Goal: Task Accomplishment & Management: Manage account settings

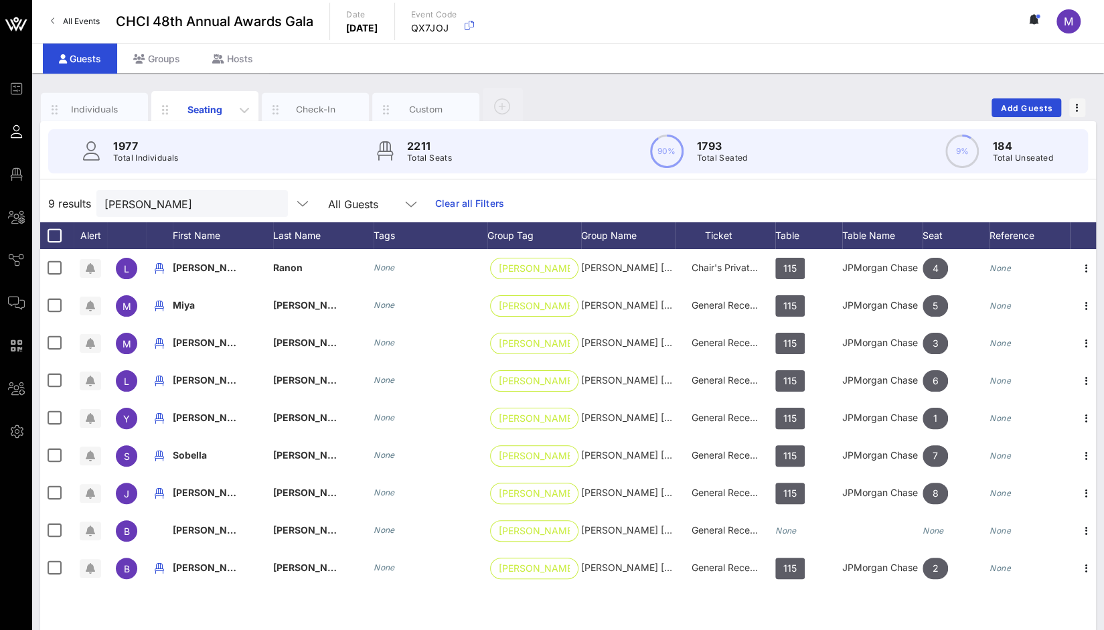
click at [191, 111] on div "Seating" at bounding box center [205, 109] width 60 height 14
drag, startPoint x: 165, startPoint y: 207, endPoint x: 67, endPoint y: 207, distance: 97.8
click at [67, 207] on div "9 results [PERSON_NAME] All Guests Clear all Filters" at bounding box center [568, 204] width 1056 height 38
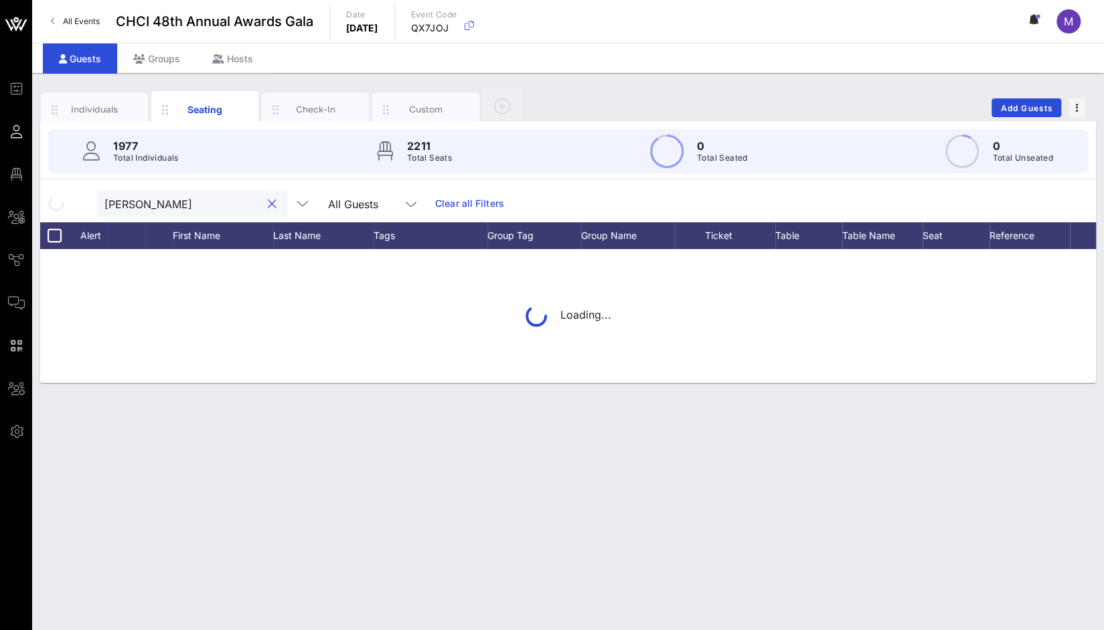
type input "[PERSON_NAME]"
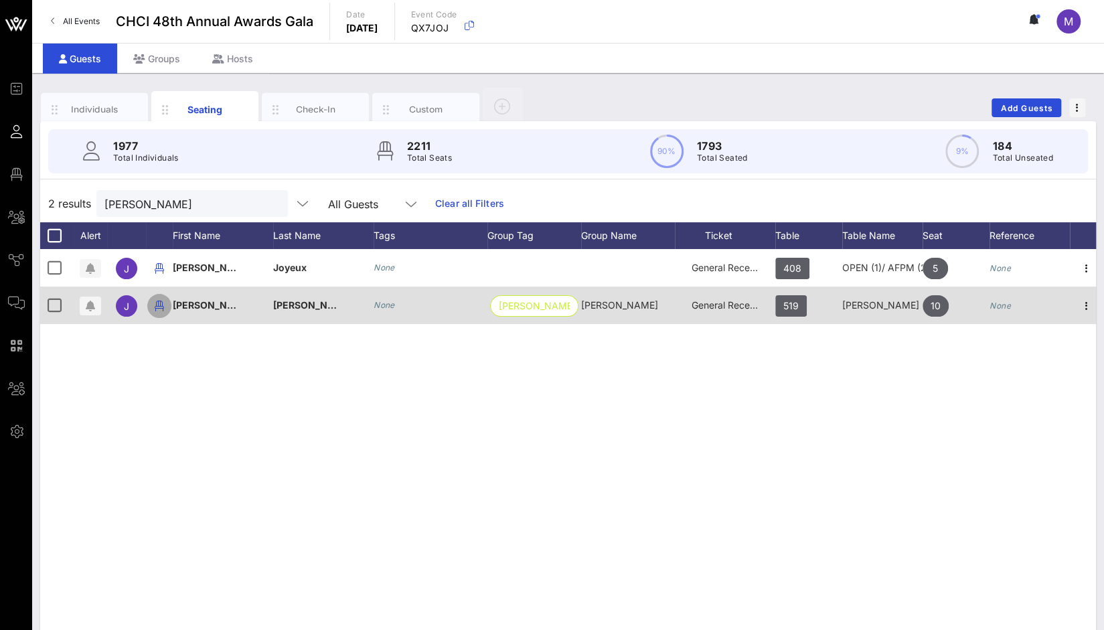
click at [157, 307] on icon "button" at bounding box center [159, 306] width 16 height 16
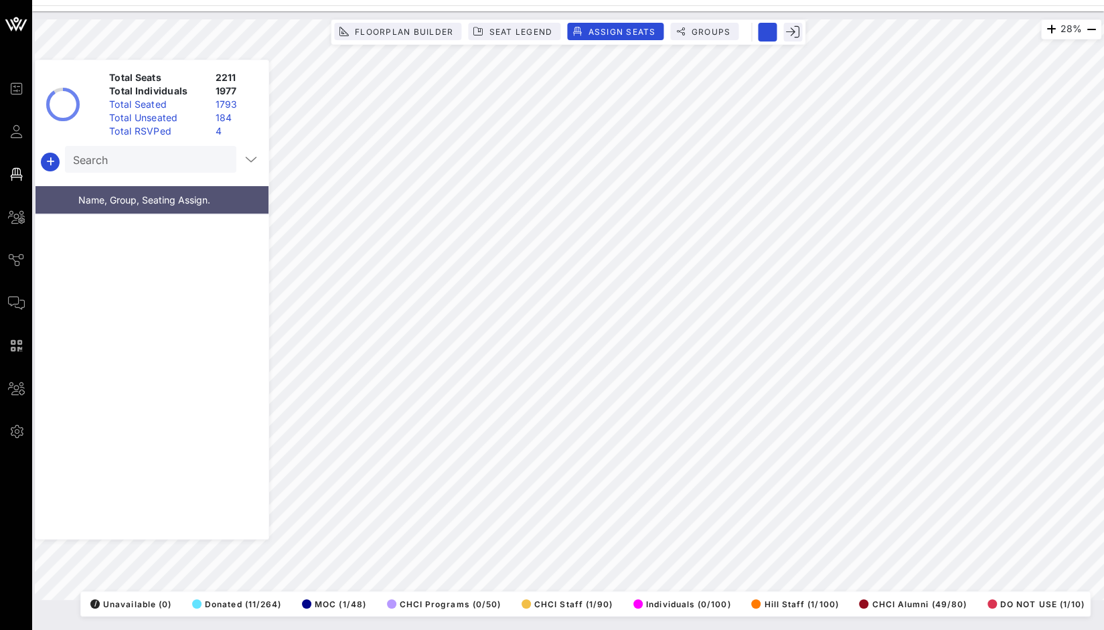
scroll to position [43930, 0]
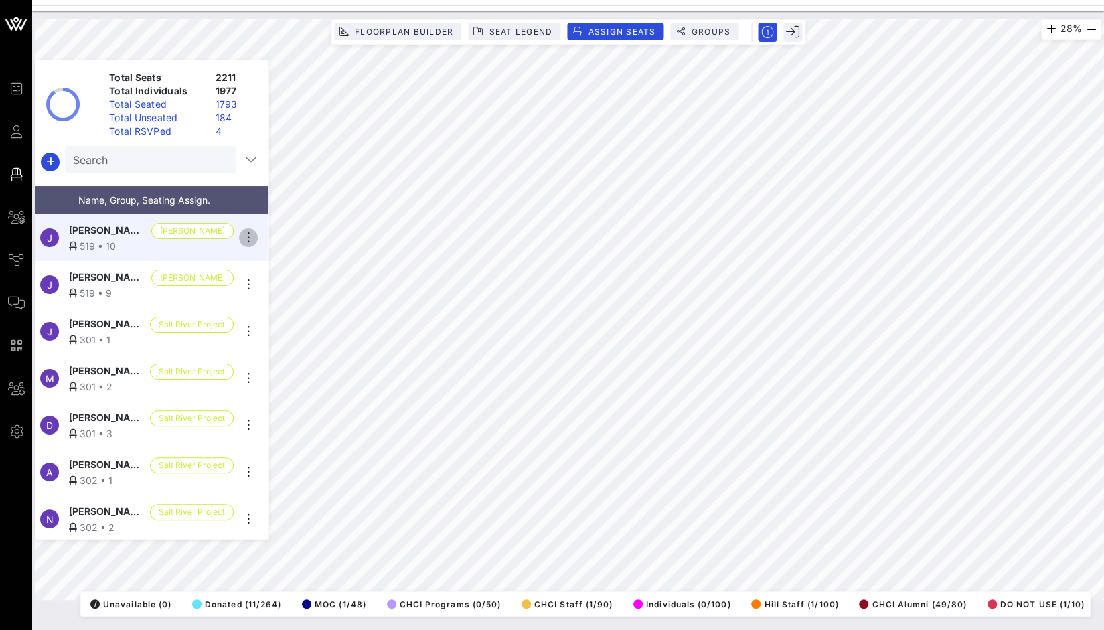
click at [246, 231] on icon "button" at bounding box center [248, 238] width 16 height 16
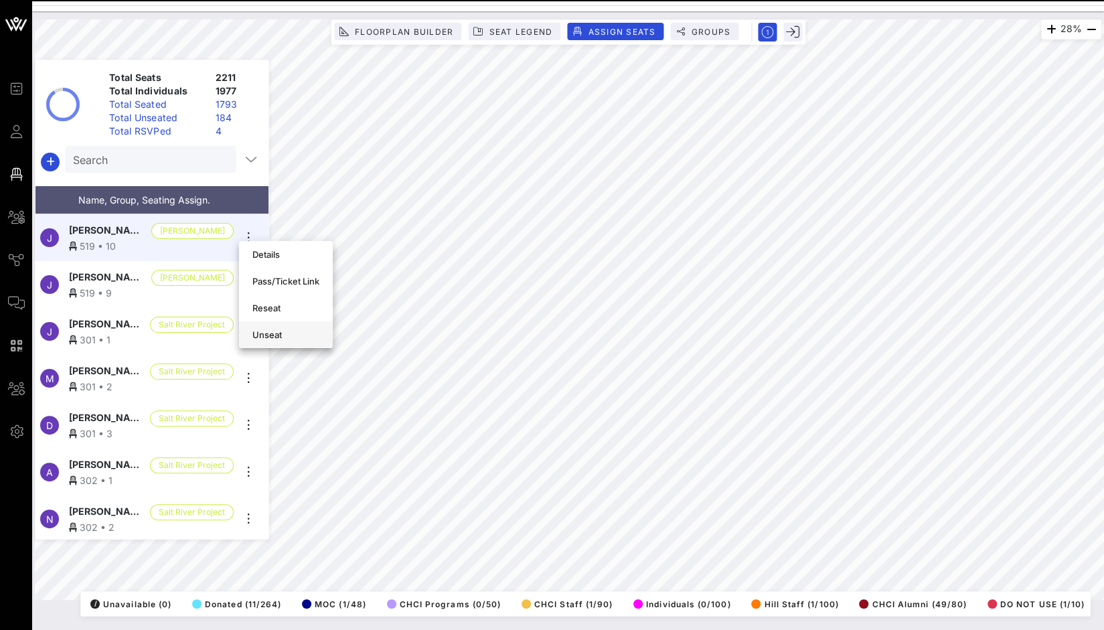
click at [275, 338] on div "Unseat" at bounding box center [286, 335] width 67 height 11
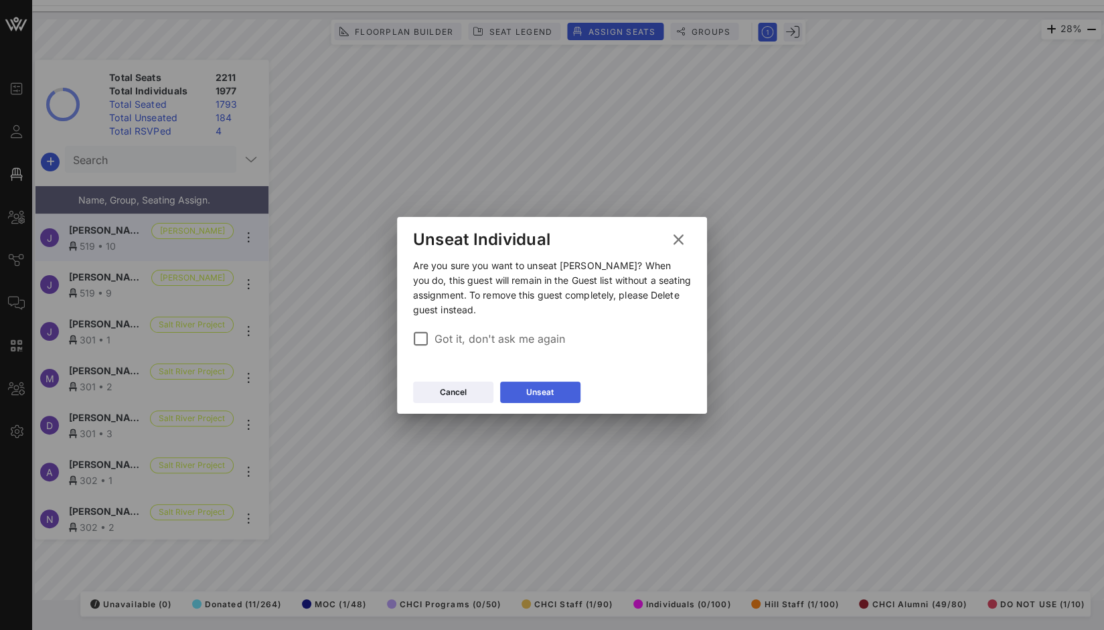
click at [537, 396] on icon at bounding box center [540, 392] width 9 height 8
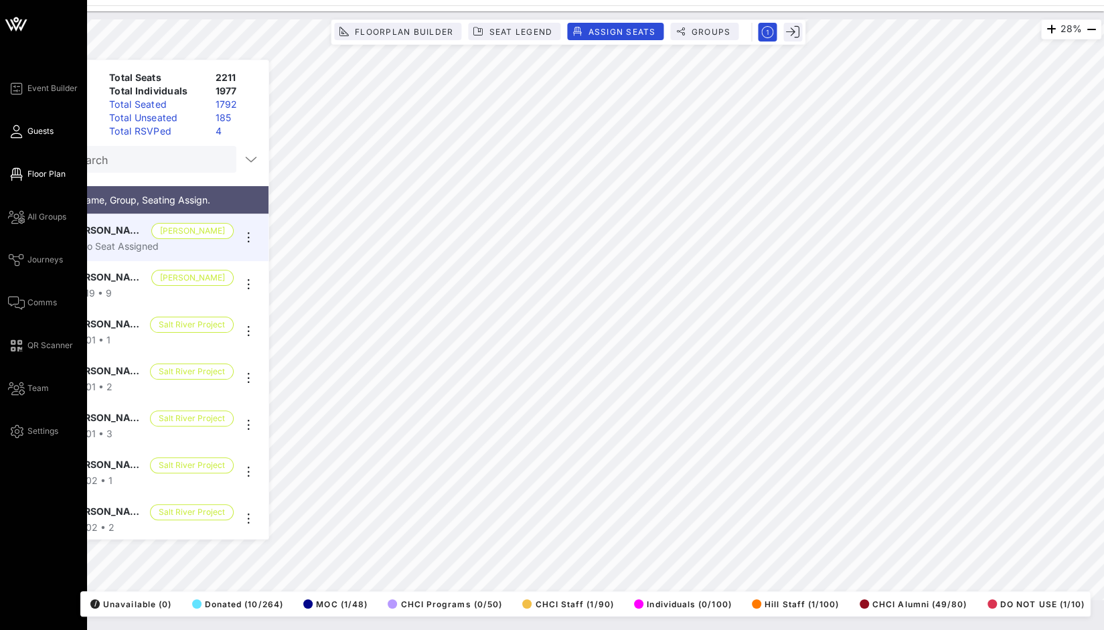
click at [26, 133] on link "Guests" at bounding box center [31, 131] width 46 height 16
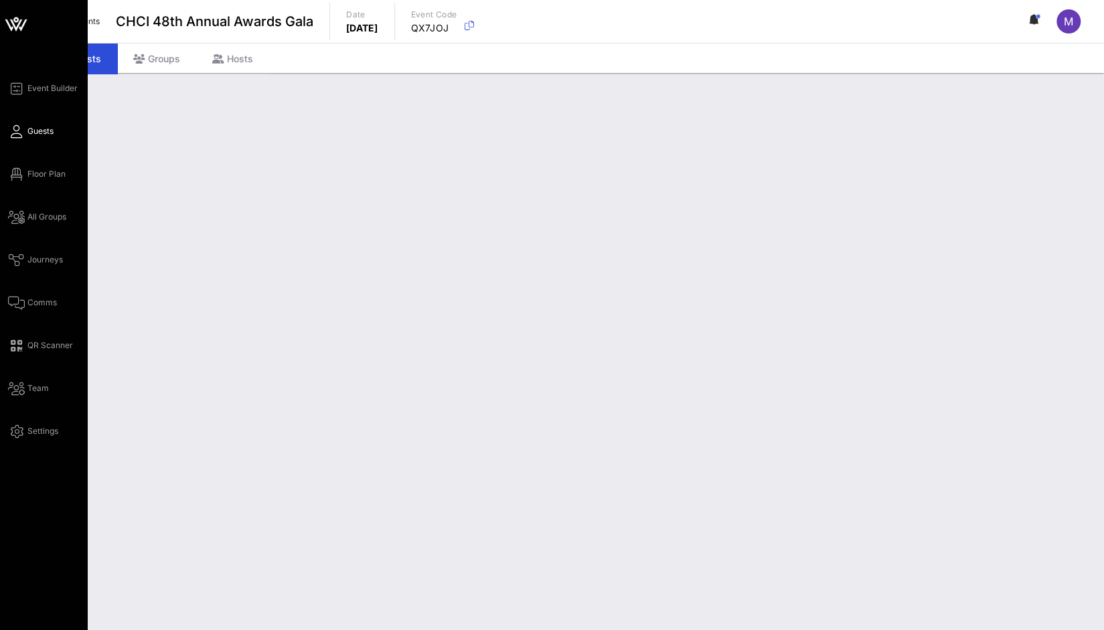
click at [26, 133] on link "Guests" at bounding box center [31, 131] width 46 height 16
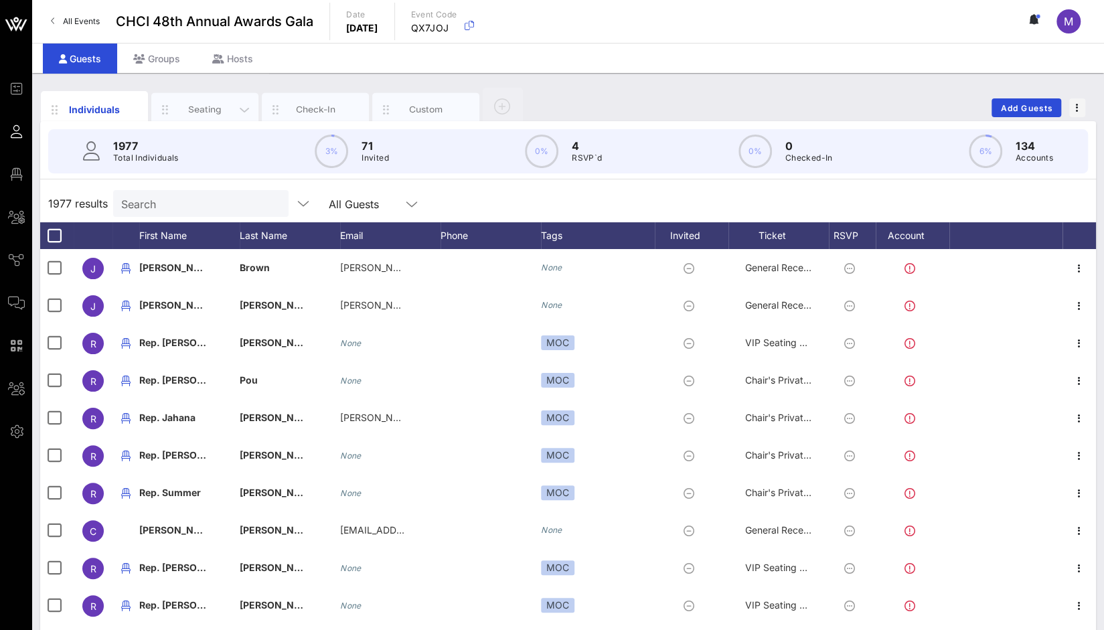
click at [200, 107] on div "Seating" at bounding box center [205, 109] width 60 height 13
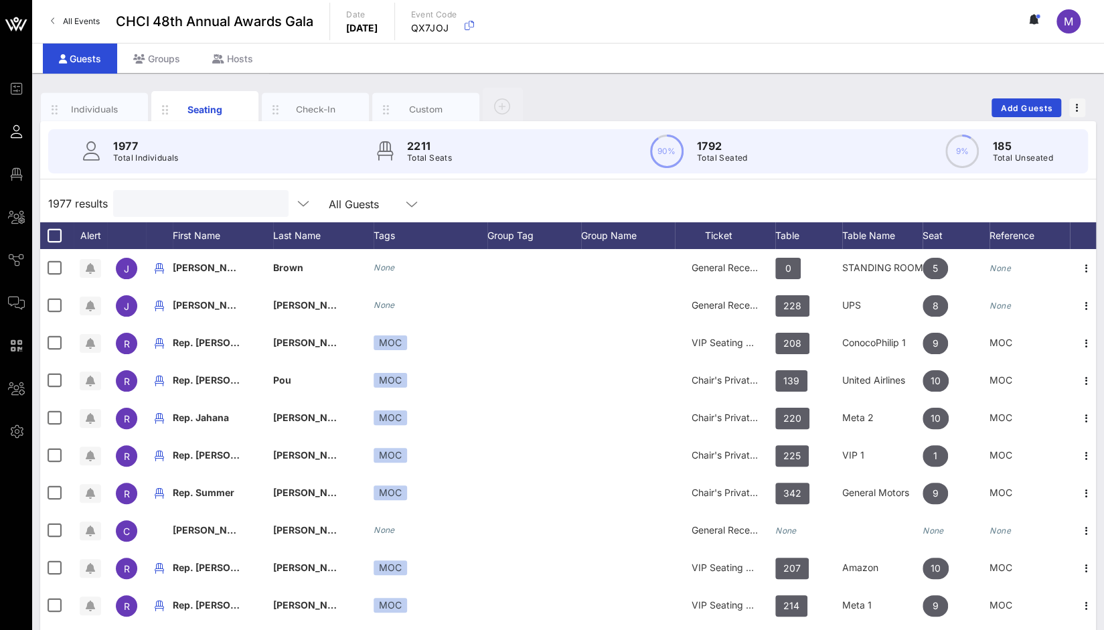
click at [209, 206] on input "text" at bounding box center [199, 203] width 157 height 17
click at [171, 208] on input "text" at bounding box center [199, 203] width 157 height 17
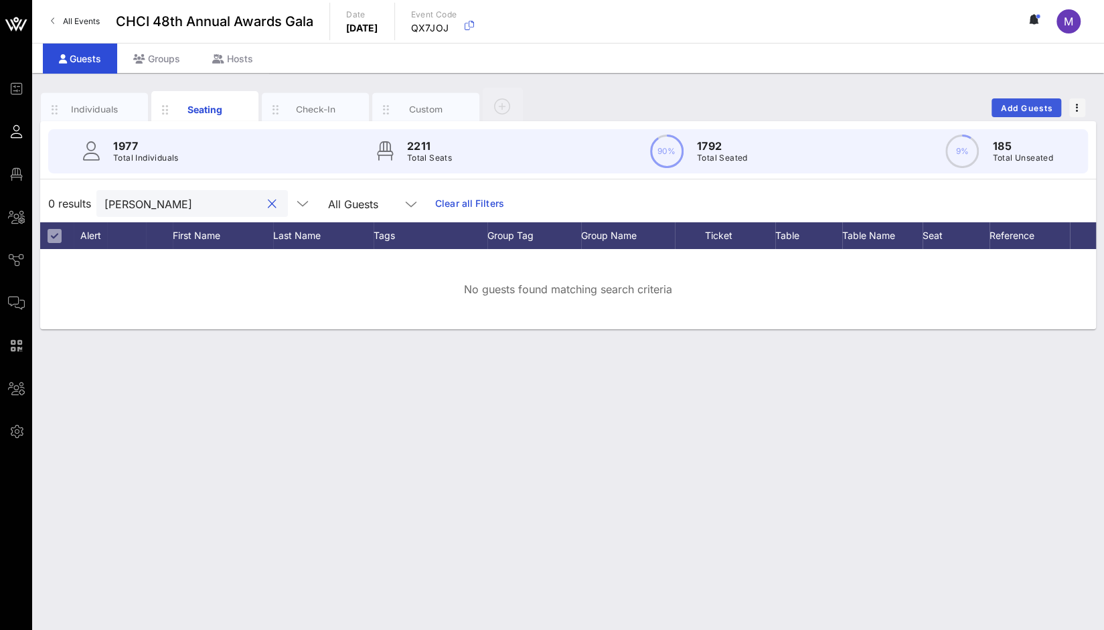
type input "juan segura"
click at [1029, 105] on span "Add Guests" at bounding box center [1027, 108] width 53 height 10
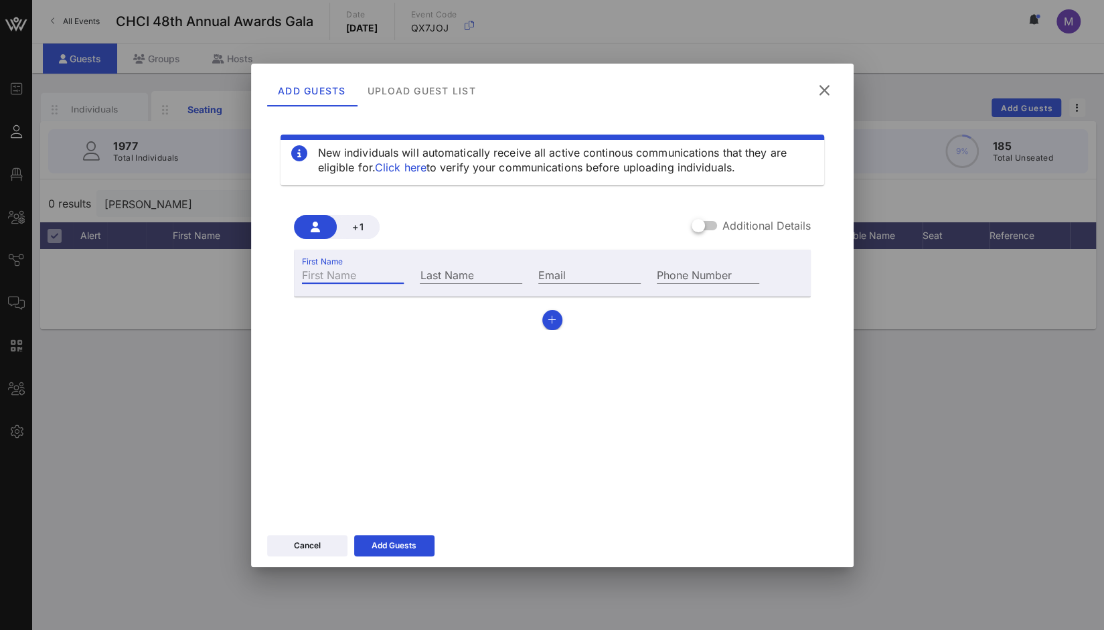
click at [331, 279] on input "First Name" at bounding box center [353, 274] width 102 height 17
type input "Juan"
click at [448, 279] on input "Last Name" at bounding box center [471, 274] width 102 height 17
type input "Segura"
click at [601, 273] on input "Email" at bounding box center [589, 274] width 102 height 17
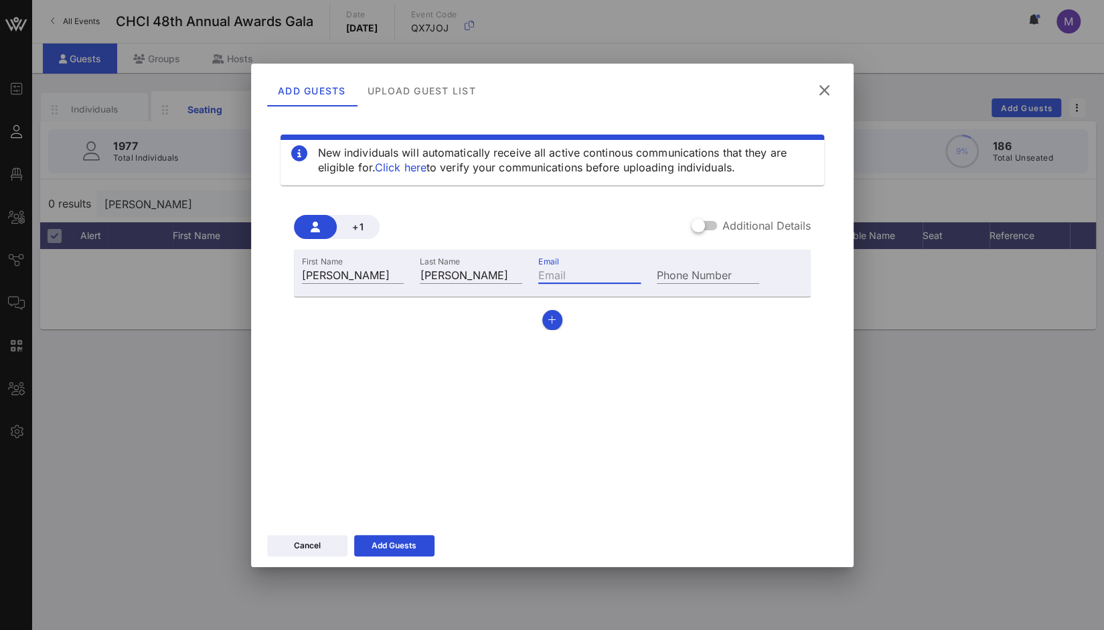
paste input "Juan.Segura@governor.virginia.gov"
type input "Juan.Segura@governor.virginia.gov"
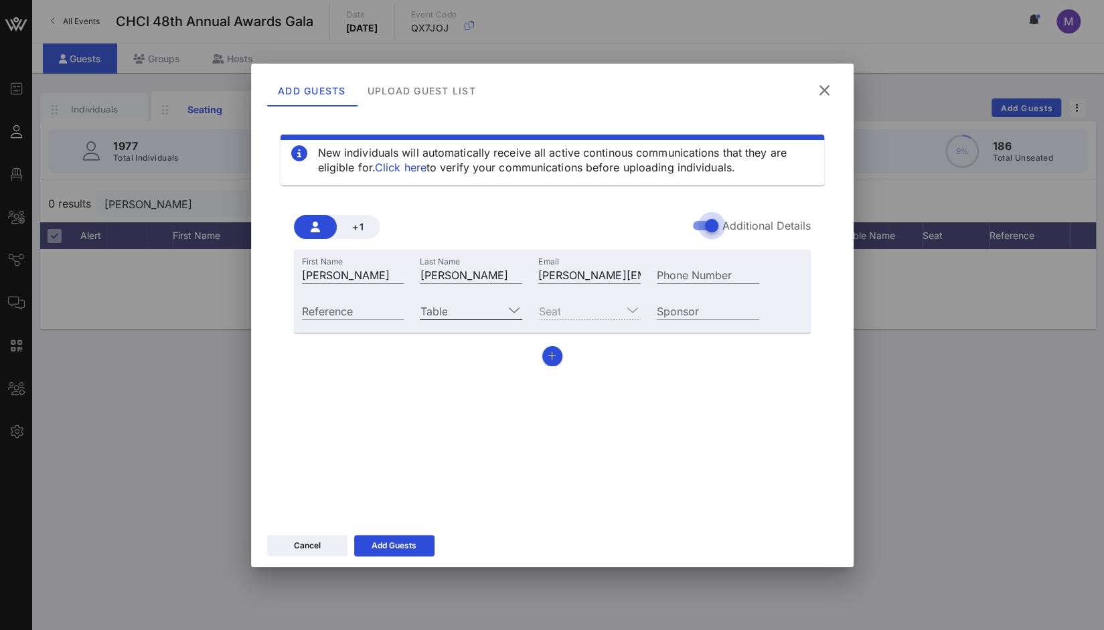
click at [502, 303] on input "Table" at bounding box center [462, 310] width 84 height 17
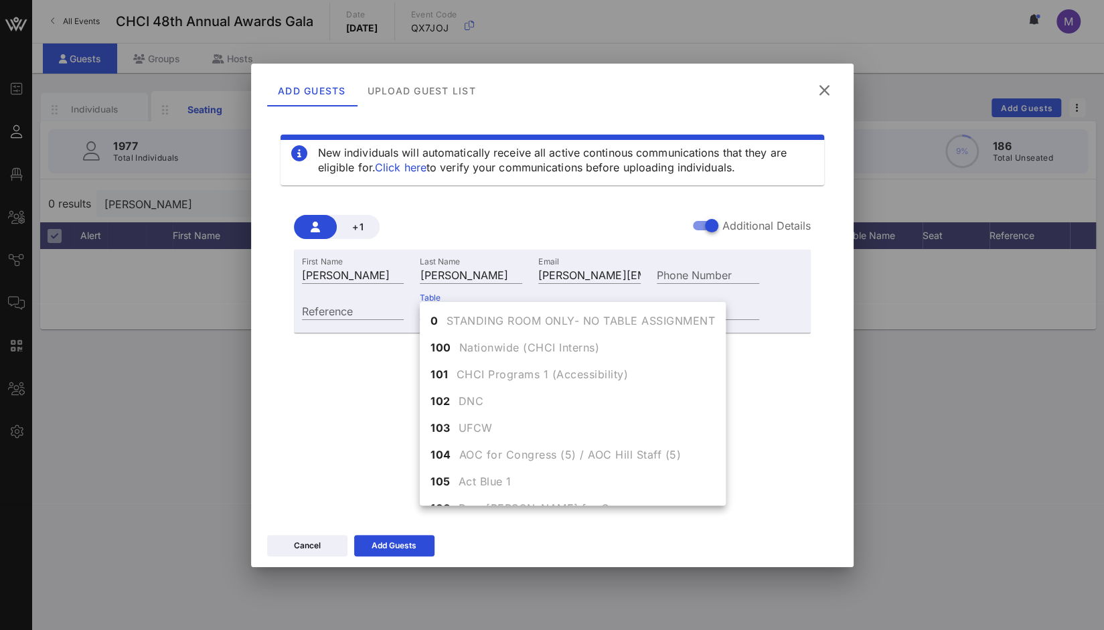
click at [457, 299] on div "Table" at bounding box center [471, 309] width 119 height 36
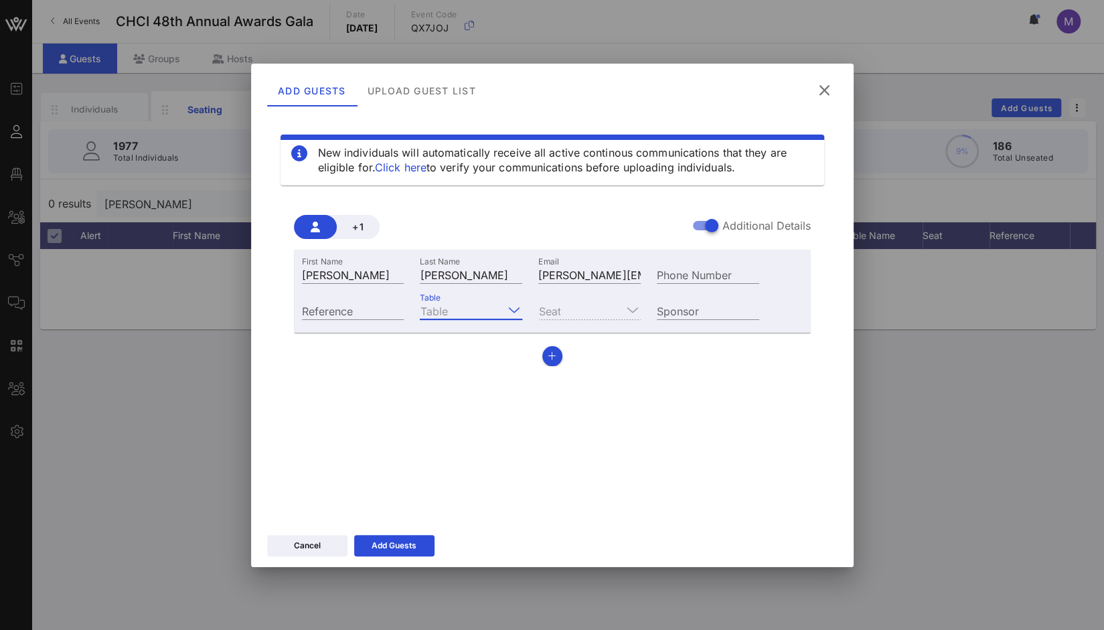
click at [453, 314] on input "Table" at bounding box center [462, 310] width 84 height 17
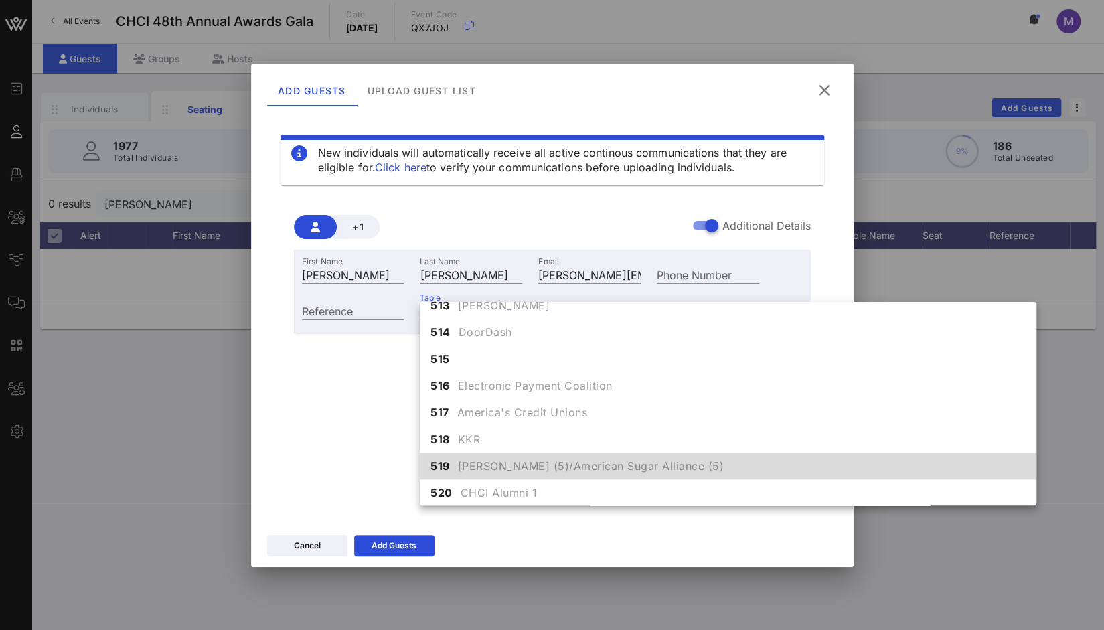
scroll to position [4517, 0]
click at [481, 466] on span "Reynolds (5)/American Sugar Alliance (5)" at bounding box center [591, 465] width 267 height 16
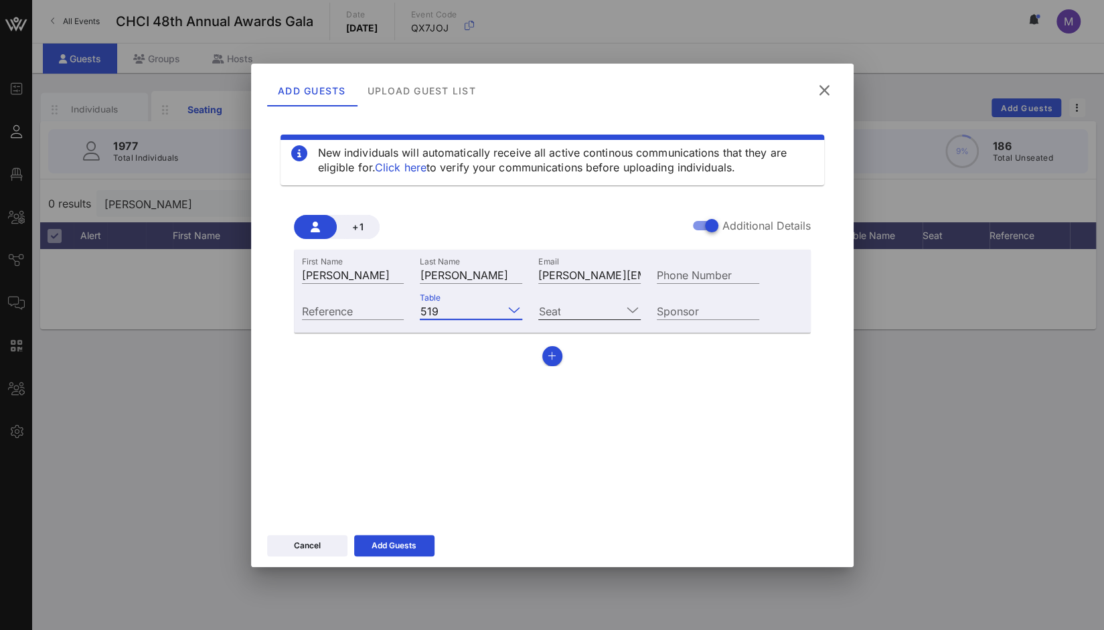
click at [631, 309] on icon at bounding box center [633, 310] width 12 height 16
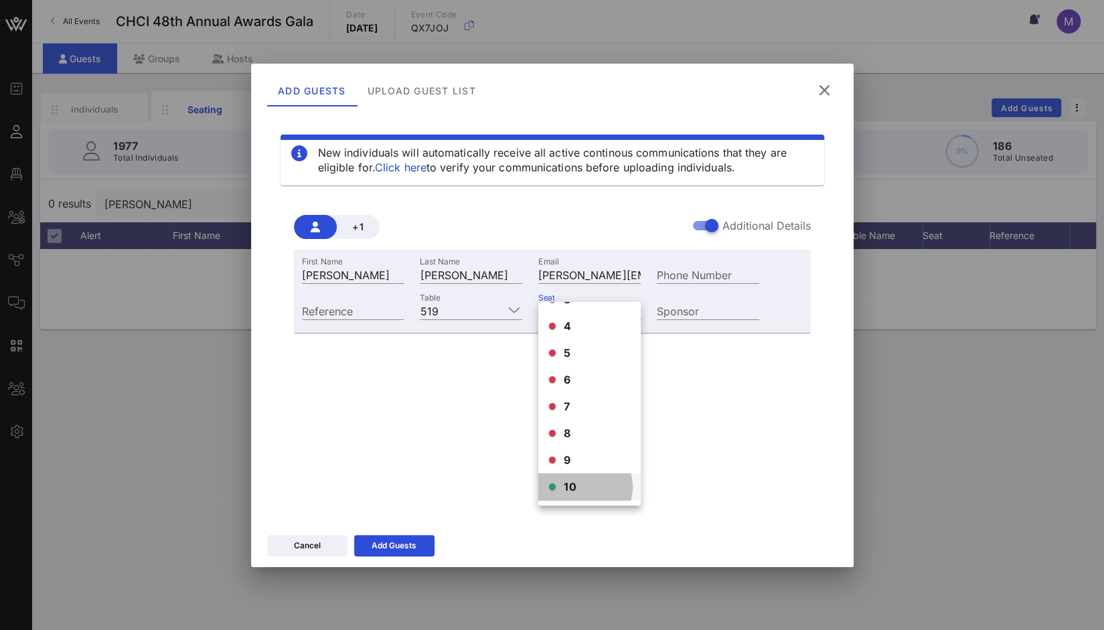
click at [567, 483] on span "10" at bounding box center [570, 487] width 13 height 16
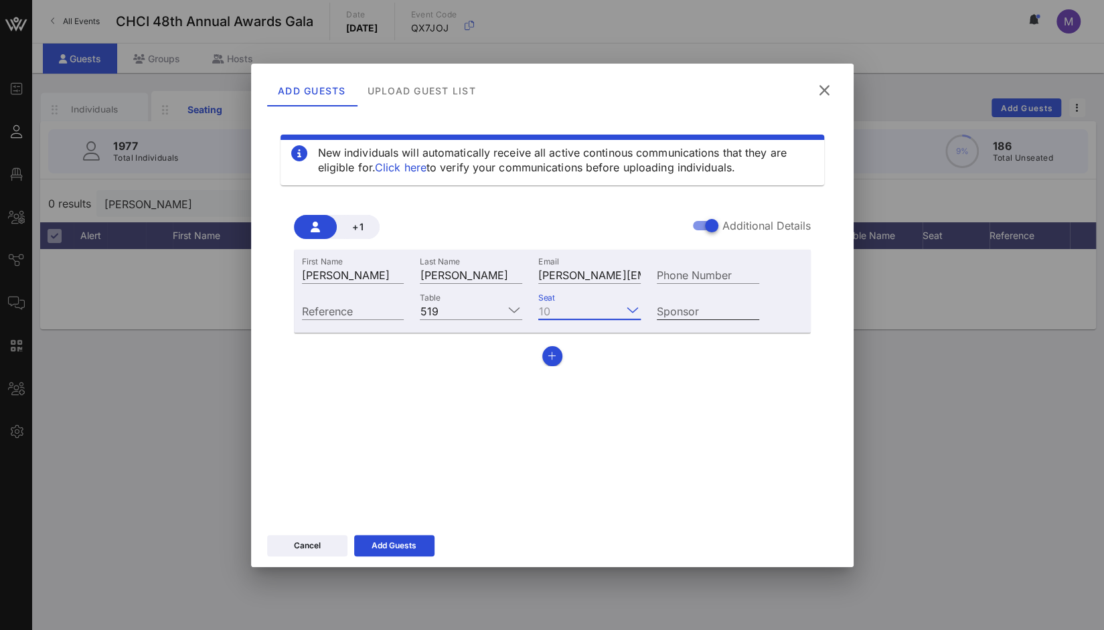
click at [672, 311] on input "Sponsor" at bounding box center [708, 310] width 102 height 17
type input "Reynolds"
click at [396, 551] on div "Add Guests" at bounding box center [394, 545] width 45 height 13
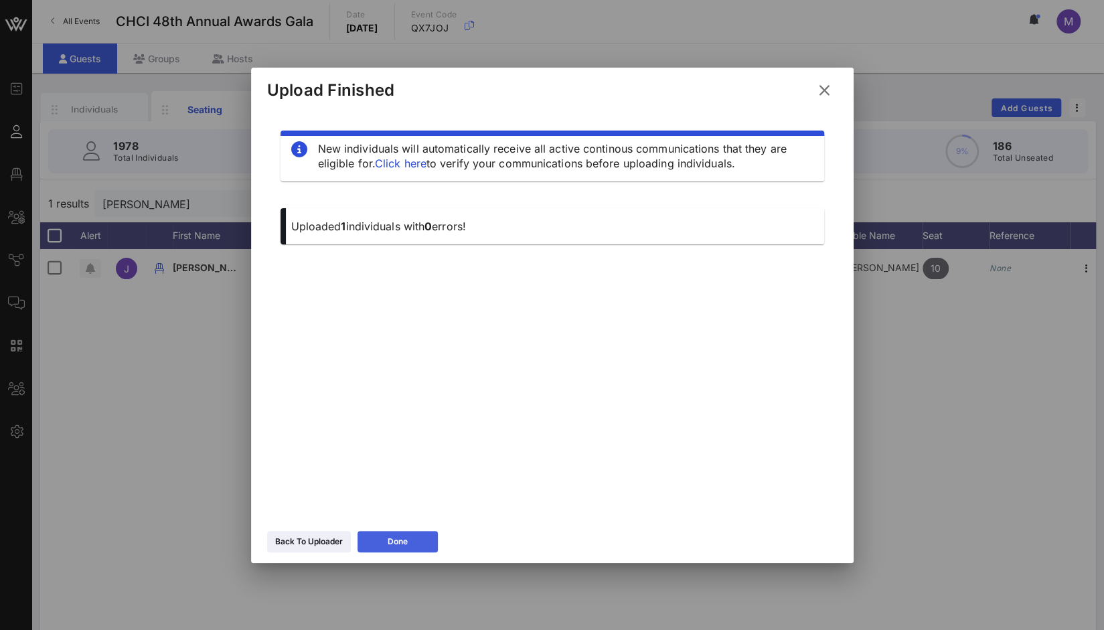
click at [409, 541] on button "Done" at bounding box center [398, 541] width 80 height 21
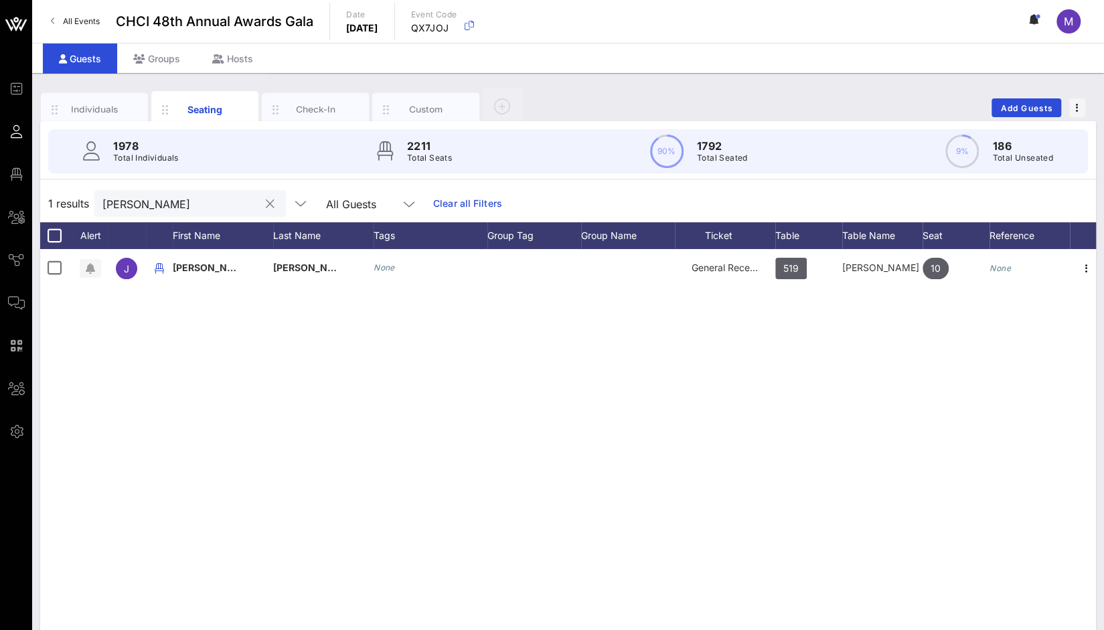
click at [266, 205] on button "clear icon" at bounding box center [270, 204] width 9 height 13
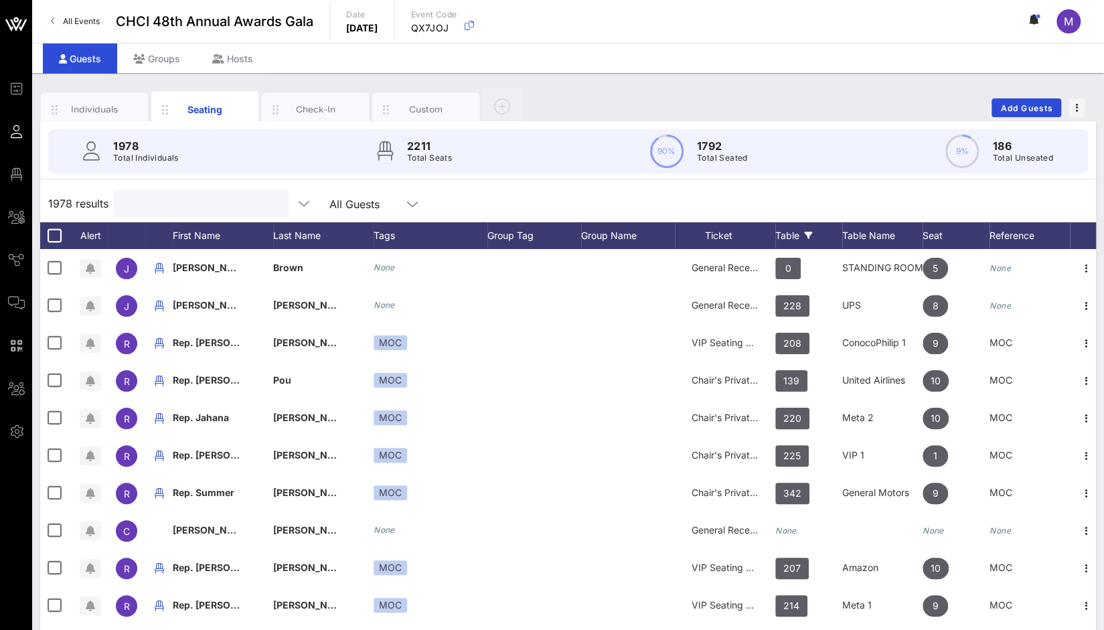
click at [794, 236] on div "Table" at bounding box center [809, 235] width 67 height 27
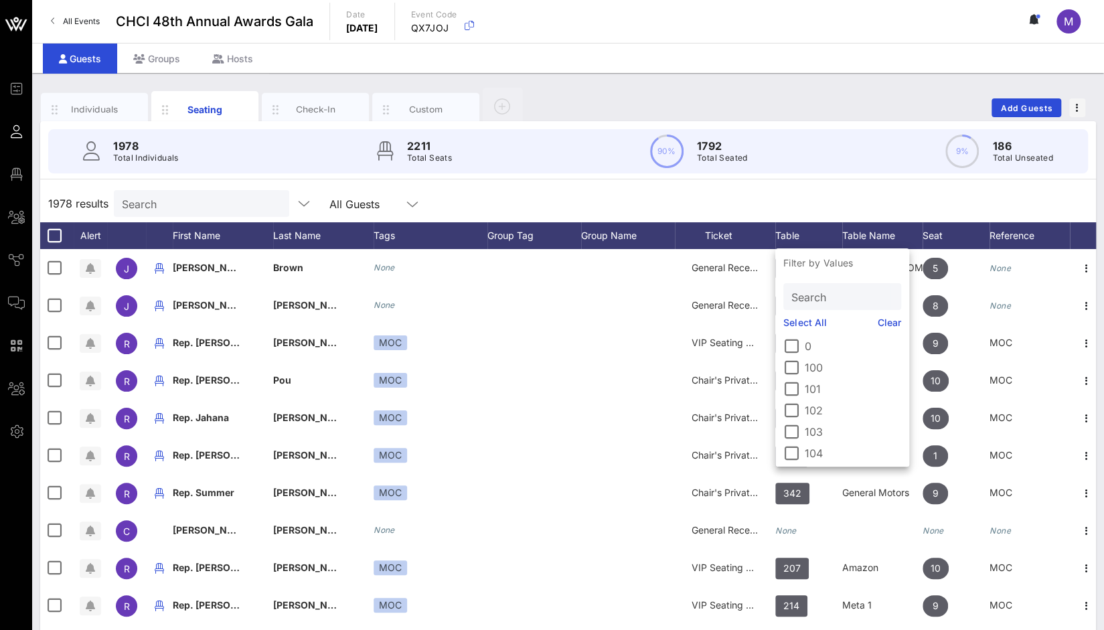
click at [809, 300] on input "Search" at bounding box center [841, 296] width 99 height 17
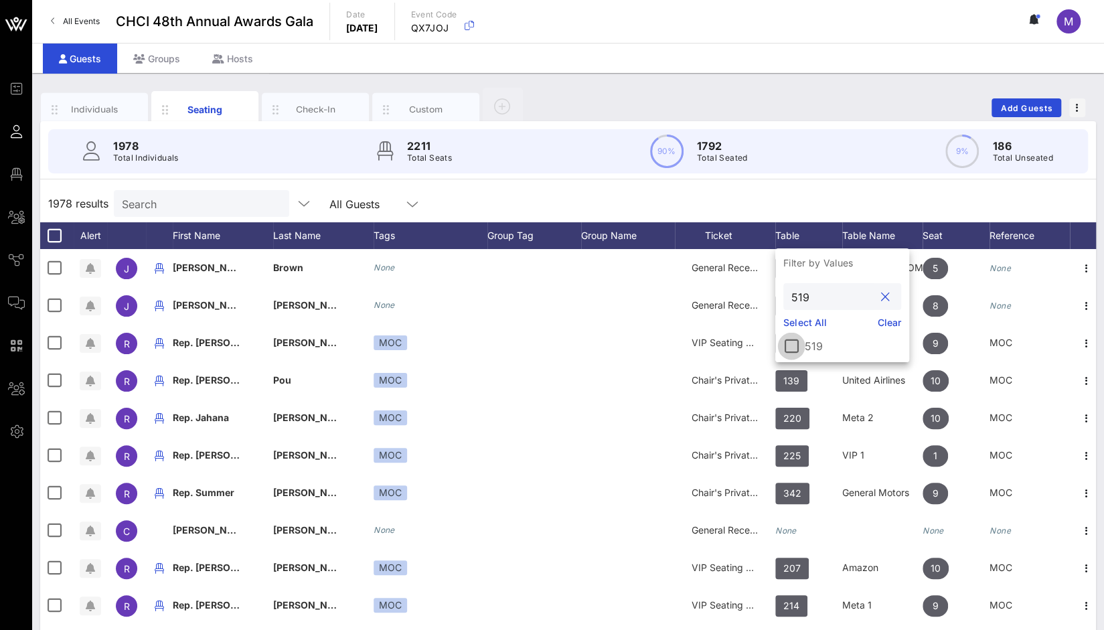
type input "519"
click at [788, 345] on div at bounding box center [791, 346] width 23 height 23
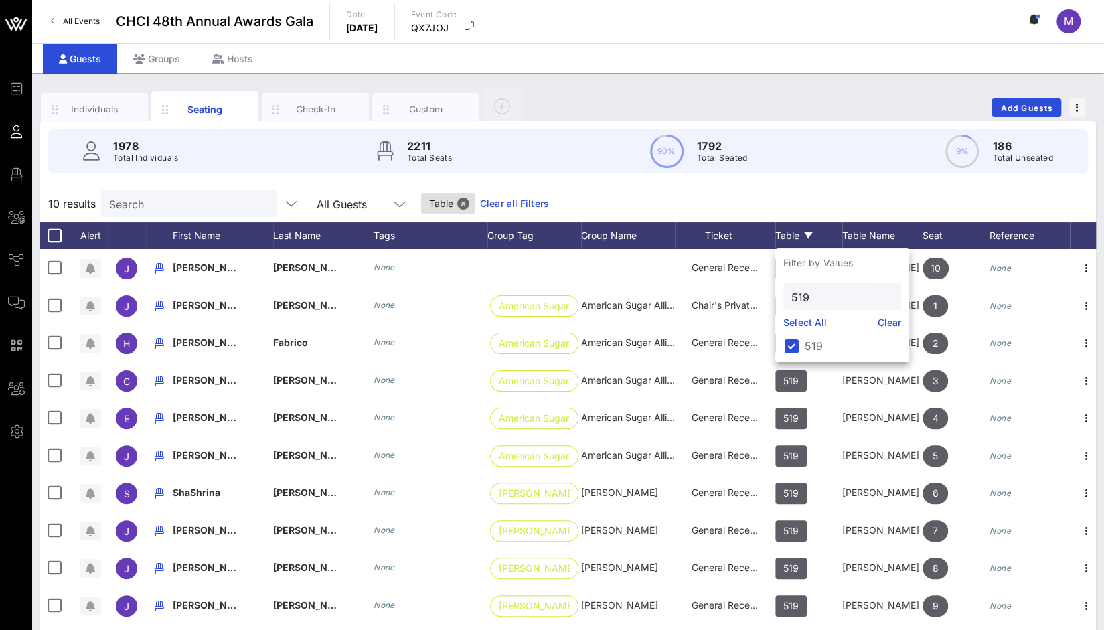
click at [891, 194] on div "10 results Search All Guests Table Clear all Filters" at bounding box center [568, 204] width 1056 height 38
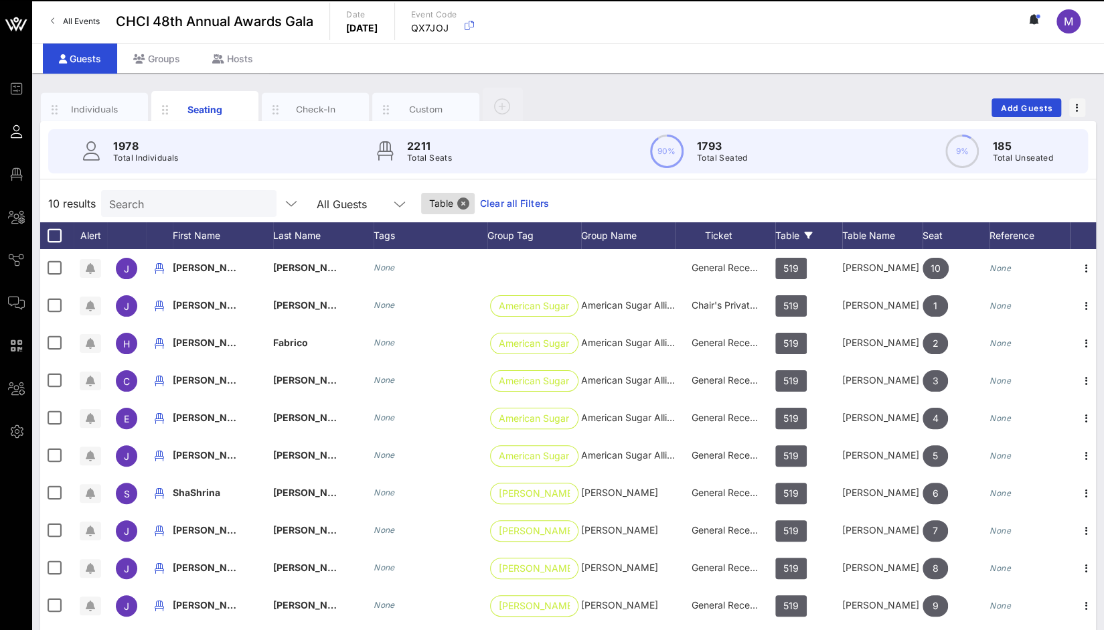
scroll to position [33, 0]
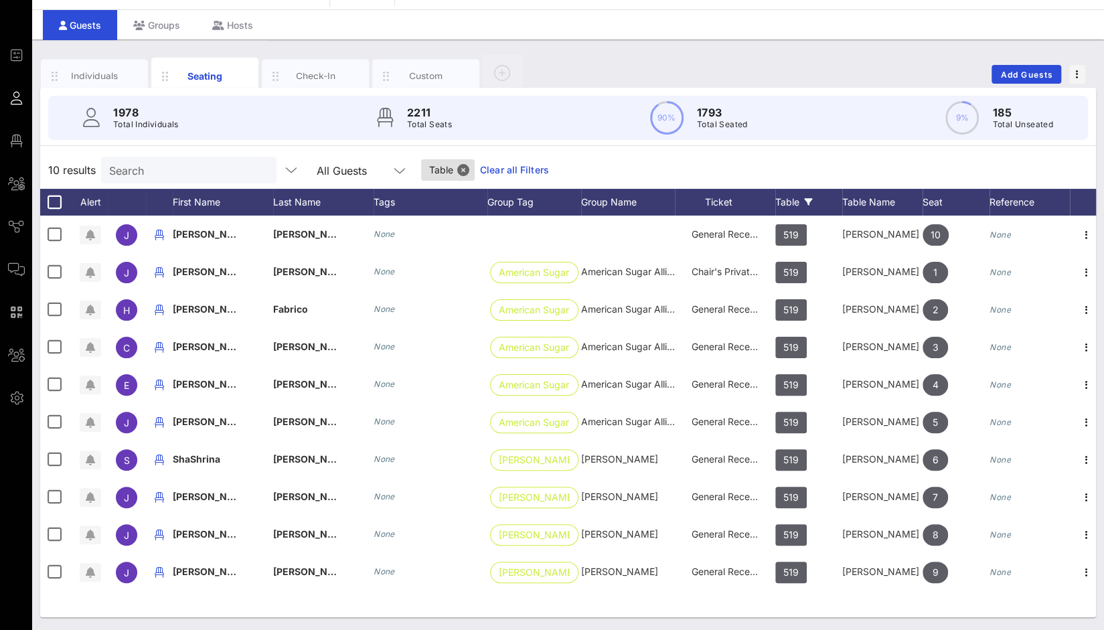
click at [196, 164] on input "Search" at bounding box center [187, 169] width 157 height 17
paste input "Matthew Matos"
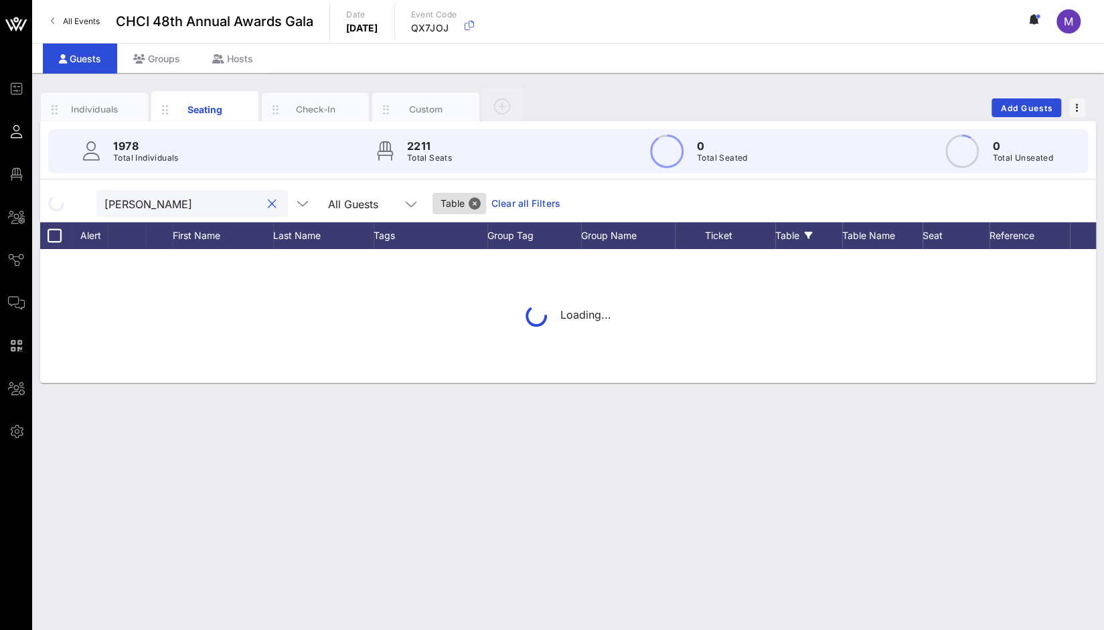
scroll to position [0, 0]
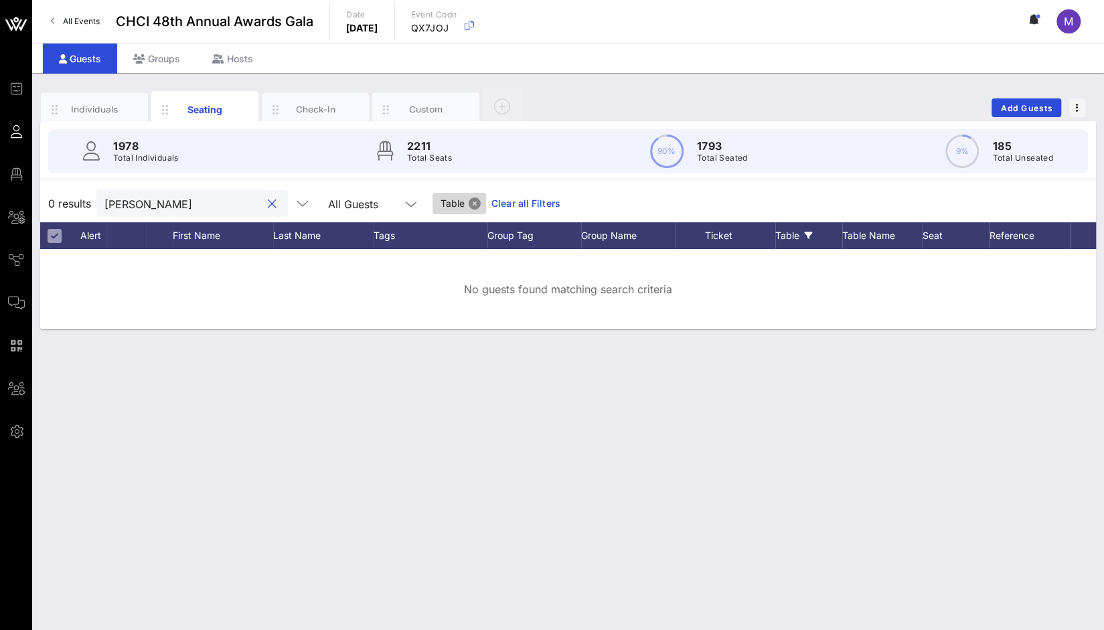
type input "Matthew Matos"
click at [469, 202] on button "Close" at bounding box center [475, 204] width 12 height 12
click at [792, 239] on div "Table" at bounding box center [809, 235] width 67 height 27
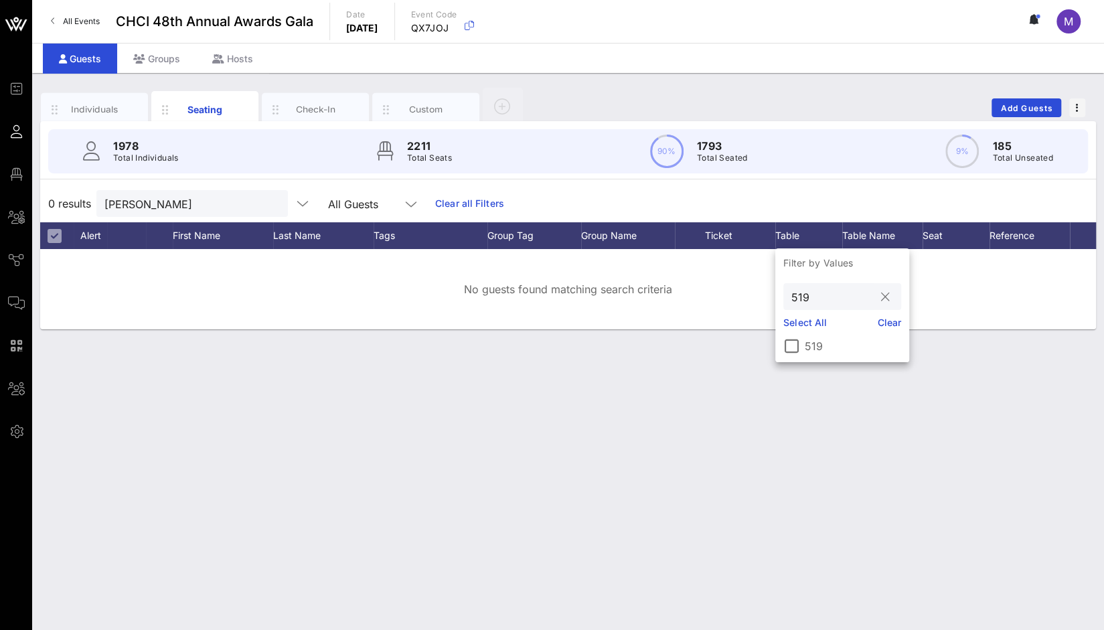
click at [820, 302] on input "519" at bounding box center [833, 296] width 83 height 17
type input "5"
type input "610"
click at [794, 346] on div at bounding box center [791, 346] width 23 height 23
click at [268, 202] on button "clear icon" at bounding box center [272, 204] width 9 height 13
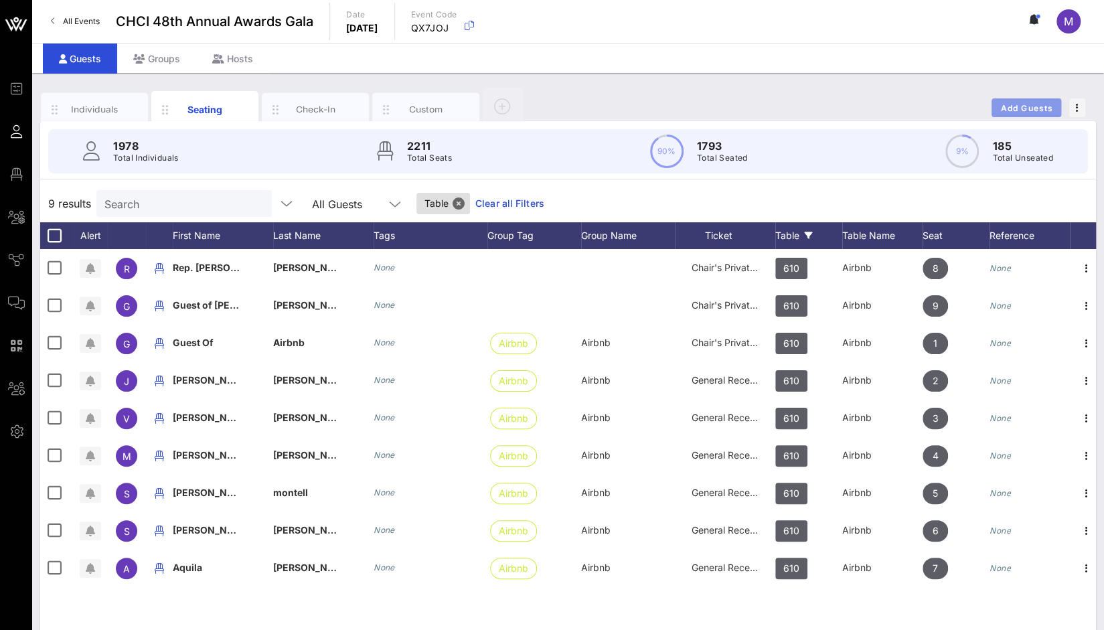
click at [1027, 103] on span "Add Guests" at bounding box center [1027, 108] width 53 height 10
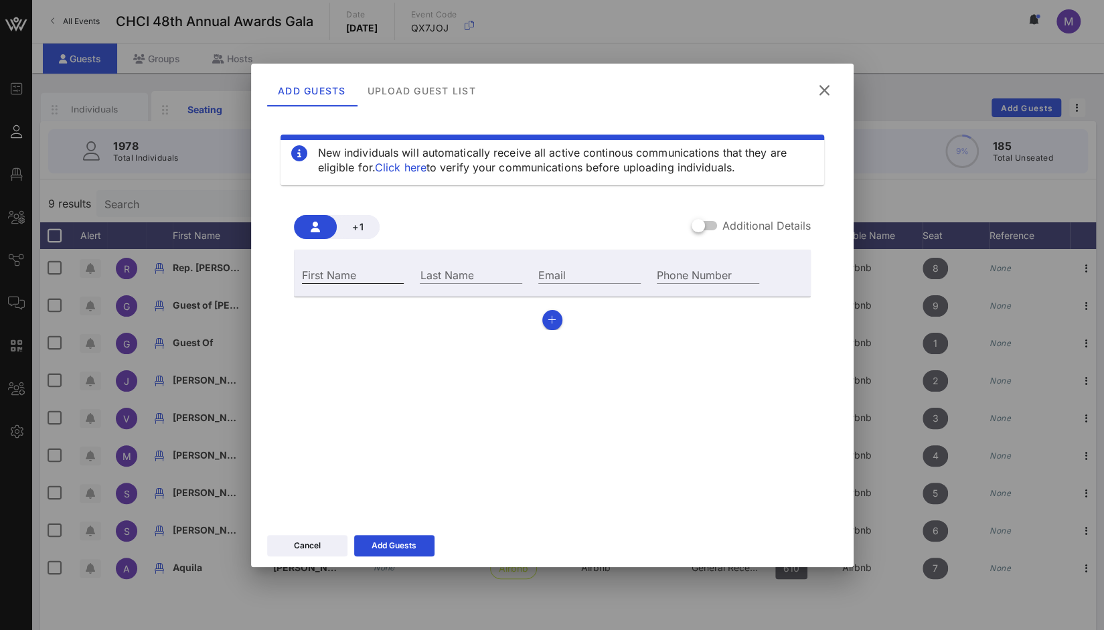
click at [366, 274] on input "First Name" at bounding box center [353, 274] width 102 height 17
paste input "Matthew Matos"
drag, startPoint x: 347, startPoint y: 273, endPoint x: 406, endPoint y: 277, distance: 59.1
click at [406, 277] on div "First Name Matthew Matos" at bounding box center [353, 273] width 119 height 36
type input "Matthew"
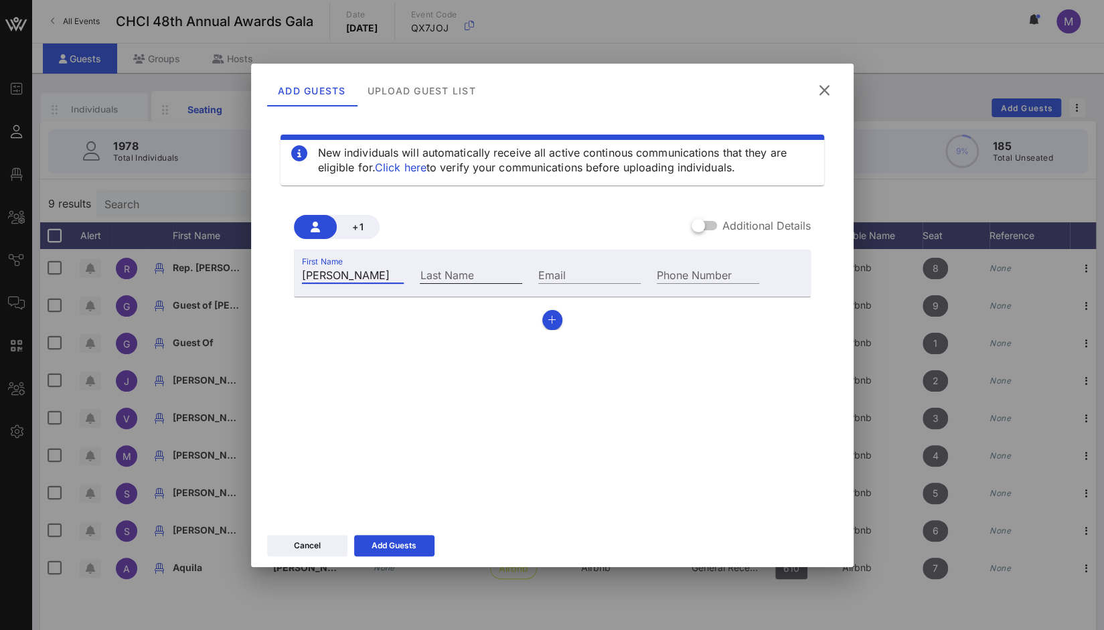
click at [437, 279] on input "Last Name" at bounding box center [471, 274] width 102 height 17
paste input "Matos"
drag, startPoint x: 437, startPoint y: 279, endPoint x: 423, endPoint y: 277, distance: 14.2
click at [423, 277] on input "Matos" at bounding box center [471, 274] width 102 height 17
click at [425, 274] on input "Matos" at bounding box center [471, 274] width 102 height 17
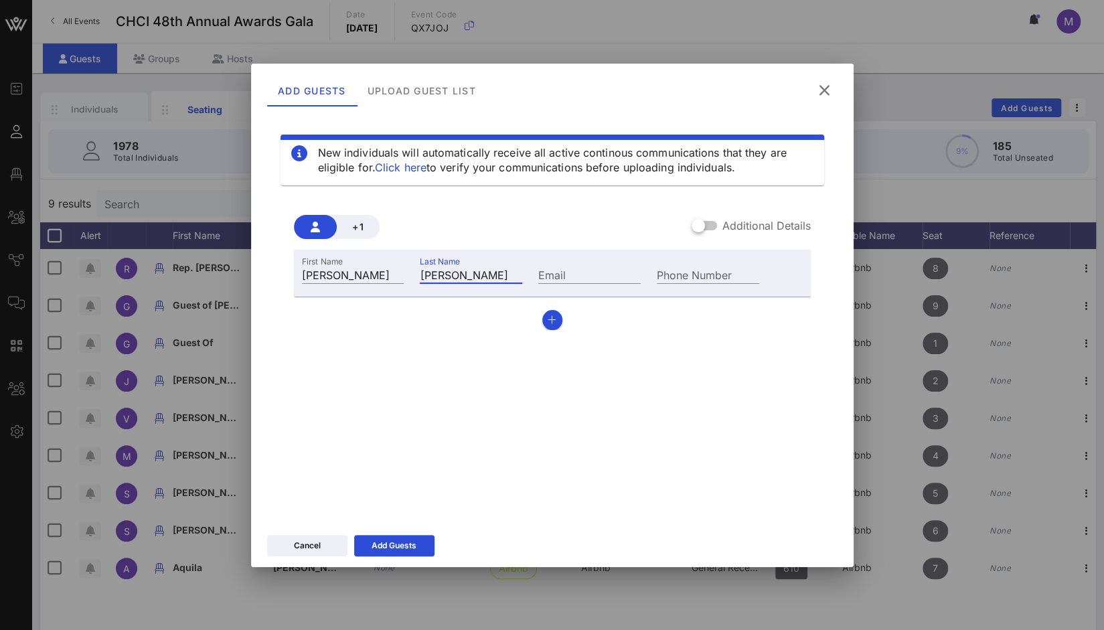
type input "Matos"
click at [567, 273] on input "Email" at bounding box center [589, 274] width 102 height 17
paste input "mmatos@hacr.org"
type input "mmatos@hacr.org"
click at [717, 224] on div "Additional Details" at bounding box center [751, 226] width 119 height 16
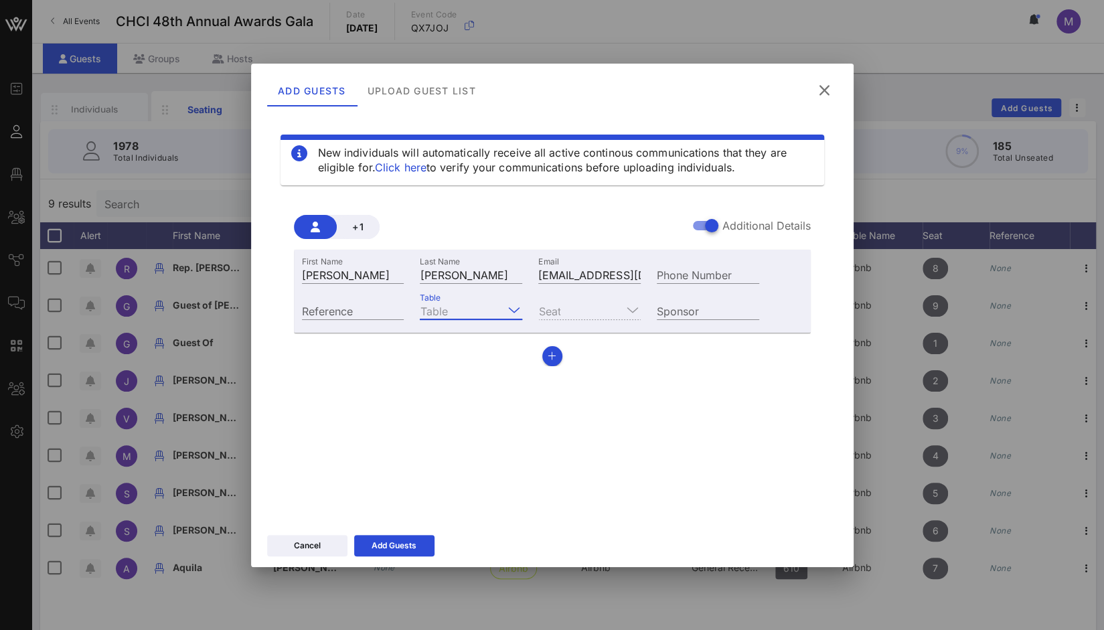
click at [458, 317] on input "Table" at bounding box center [462, 310] width 84 height 17
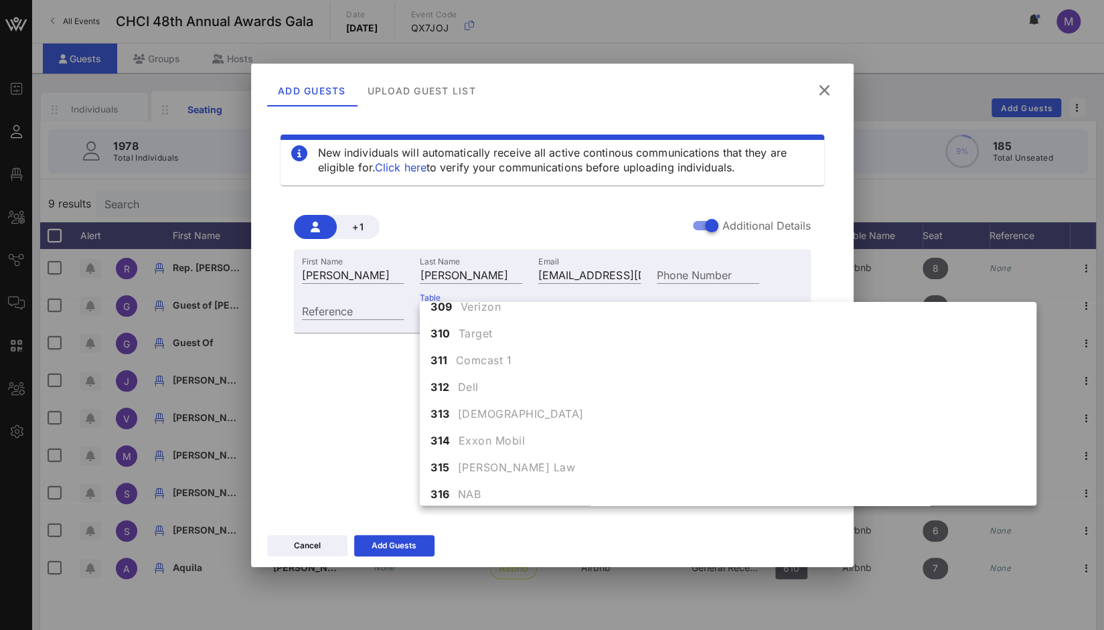
scroll to position [5294, 0]
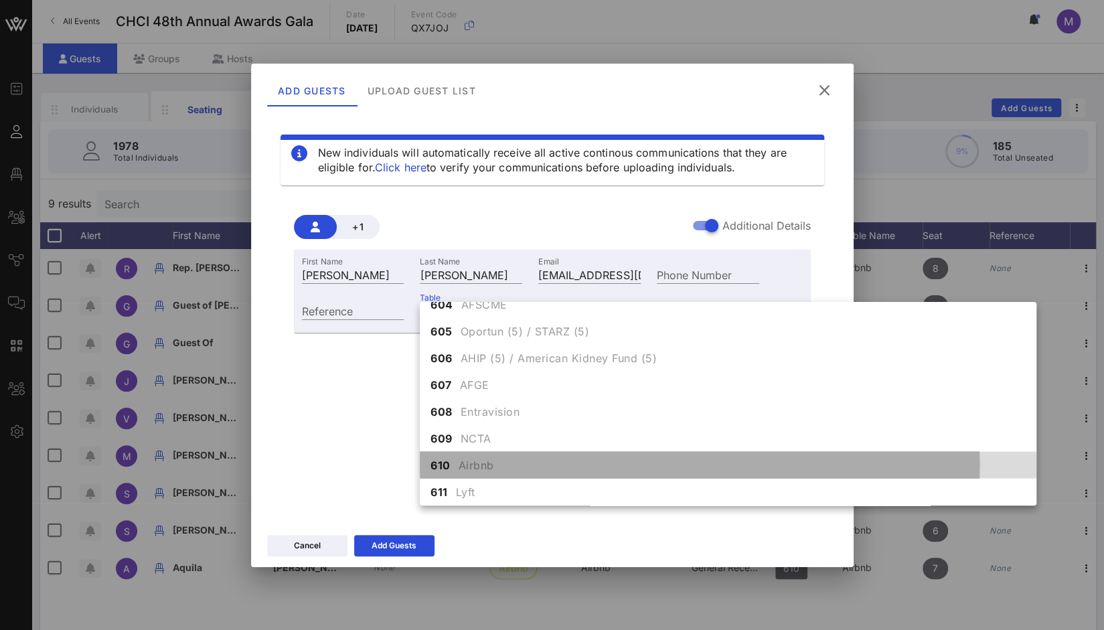
click at [477, 471] on span "Airbnb" at bounding box center [476, 465] width 35 height 16
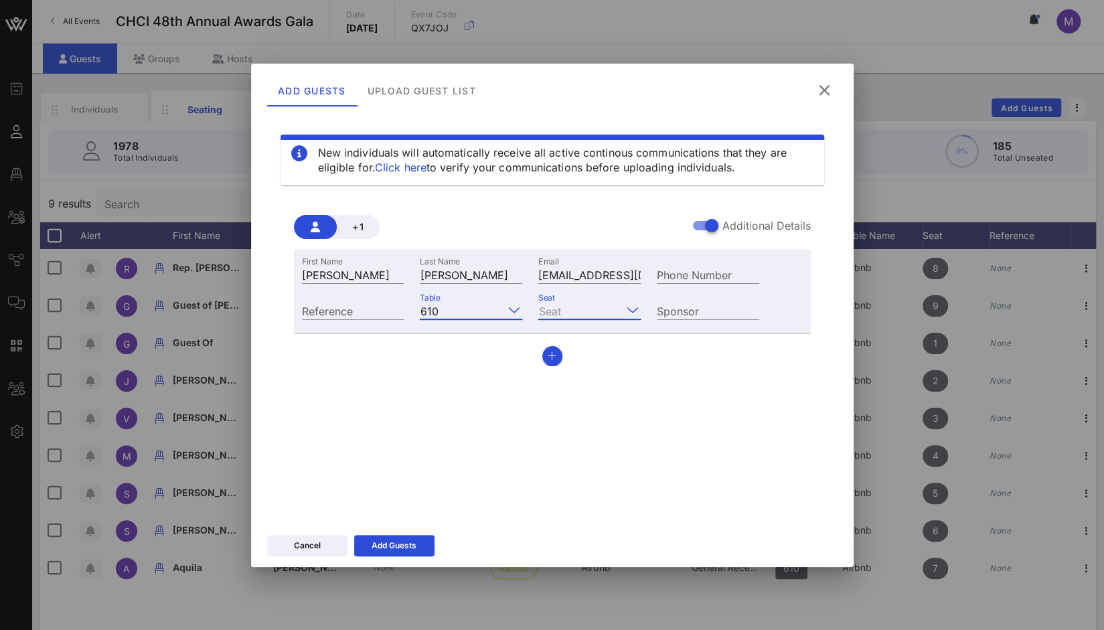
click at [622, 313] on input "Seat" at bounding box center [580, 310] width 84 height 17
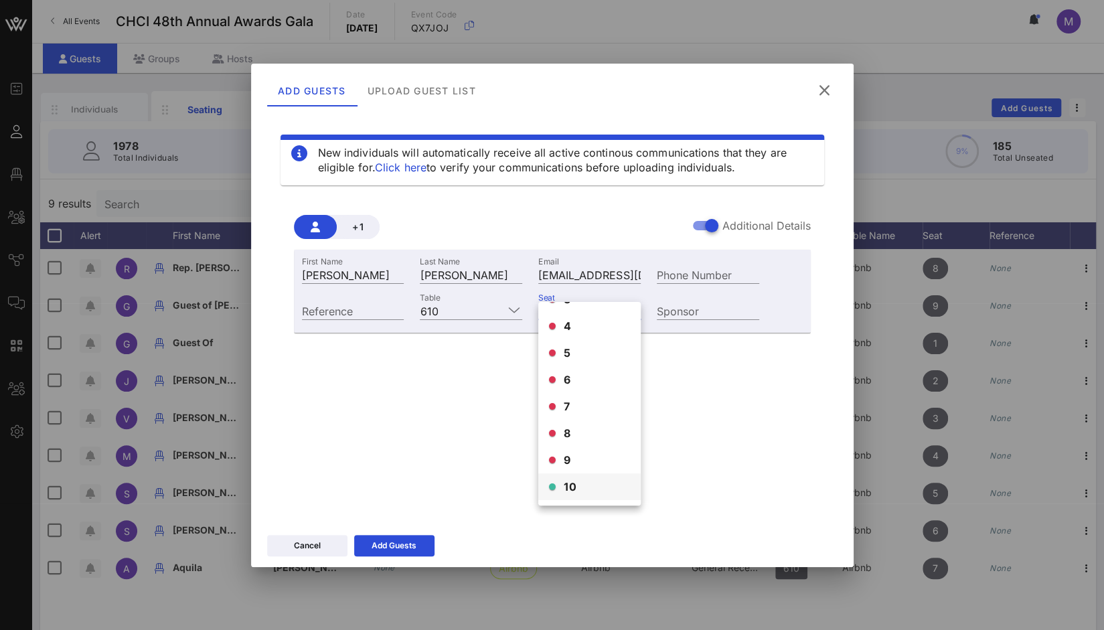
click at [574, 488] on span "10" at bounding box center [570, 487] width 13 height 16
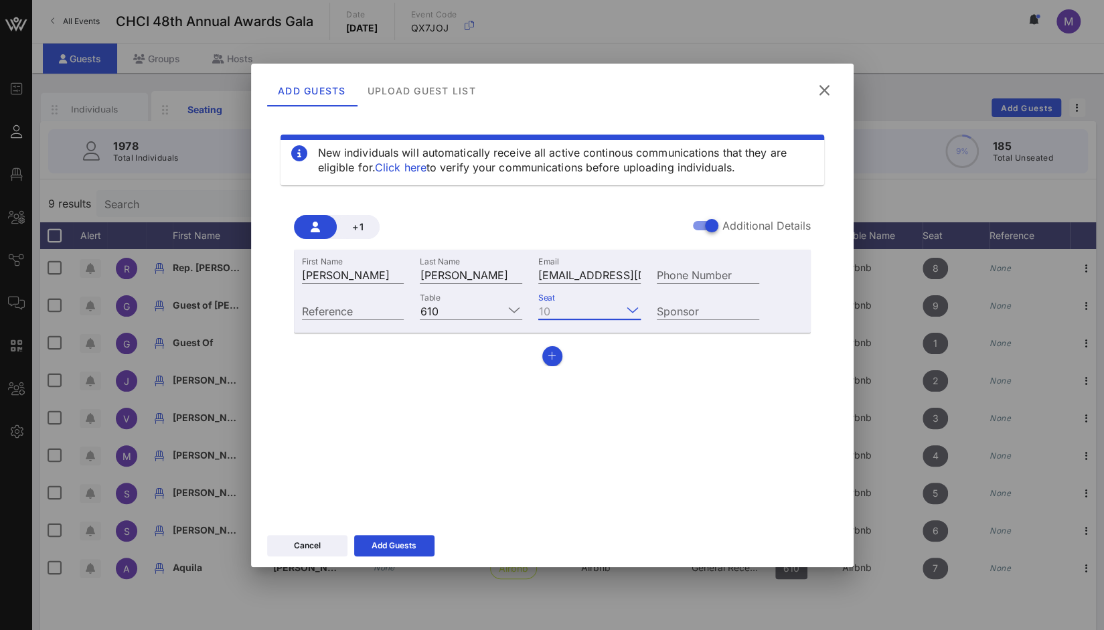
click at [698, 301] on div "Sponsor" at bounding box center [708, 309] width 119 height 36
click at [689, 317] on input "Sponsor" at bounding box center [708, 310] width 102 height 17
paste input "Airbnb"
type input "Airbnb"
click at [424, 543] on button "Add Guests" at bounding box center [394, 545] width 80 height 21
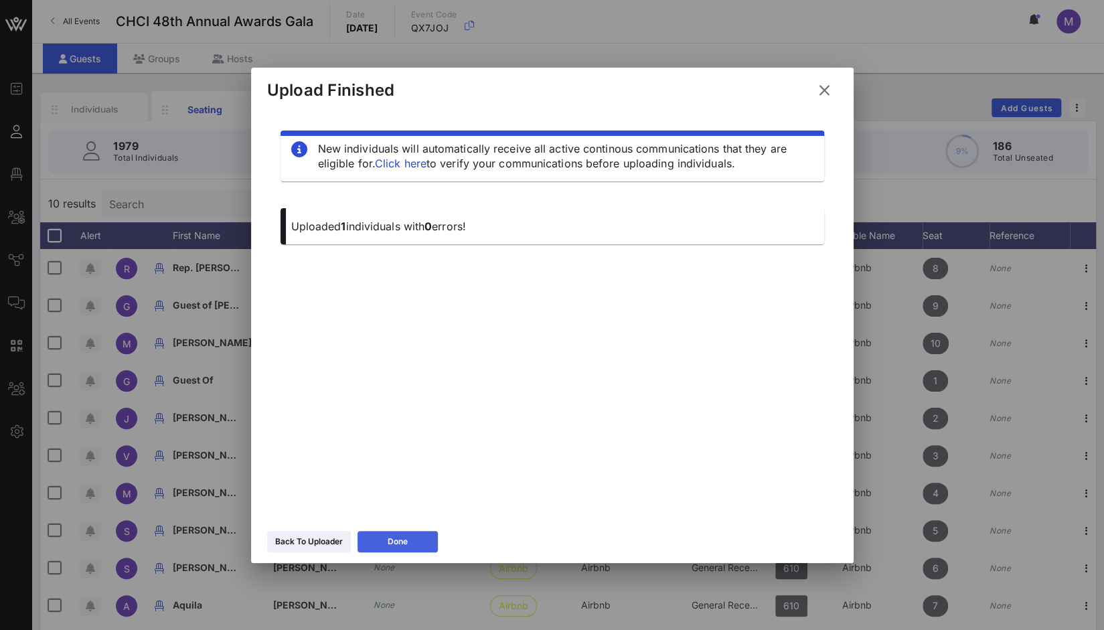
click at [424, 543] on button "Done" at bounding box center [398, 541] width 80 height 21
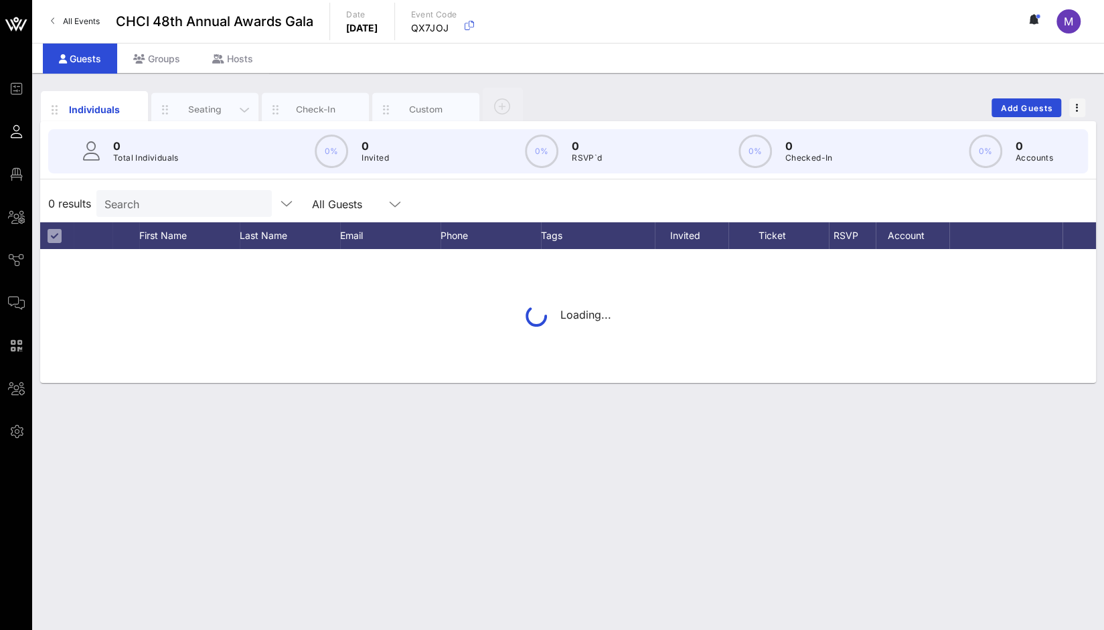
click at [196, 107] on div "Seating" at bounding box center [205, 109] width 60 height 13
click at [205, 106] on div "Seating" at bounding box center [205, 109] width 60 height 13
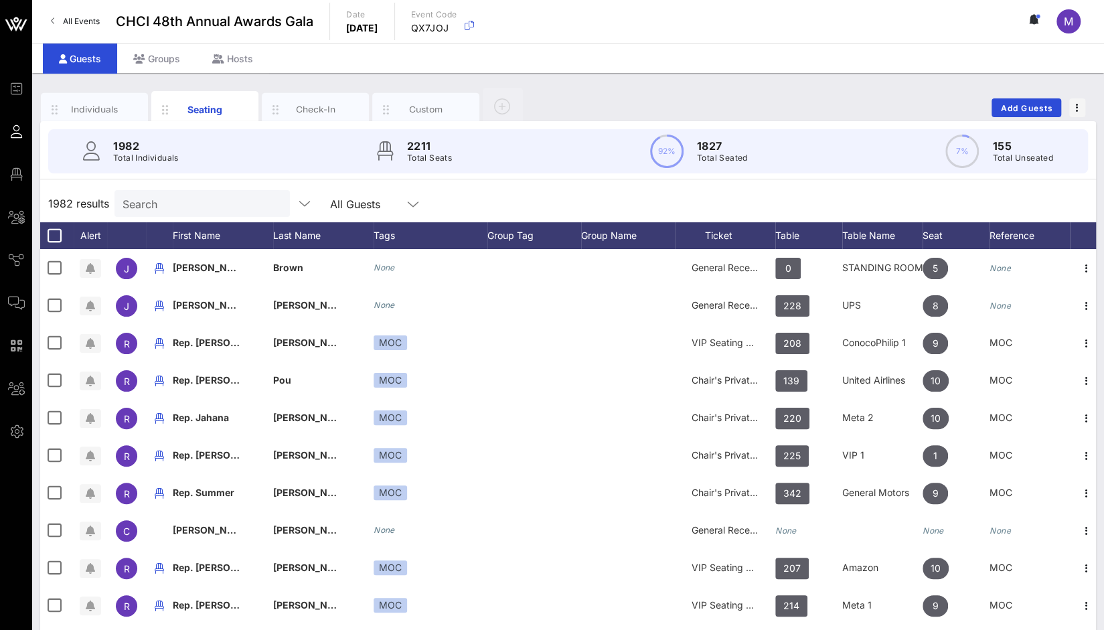
click at [206, 199] on input "Search" at bounding box center [201, 203] width 157 height 17
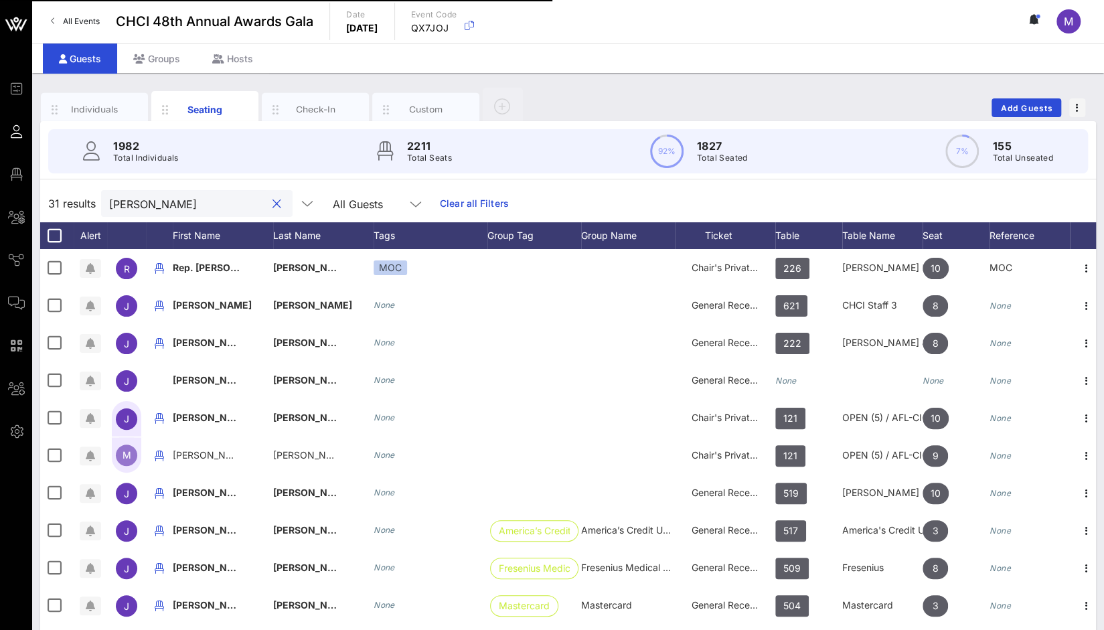
click at [70, 194] on div "31 results juan All Guests Clear all Filters" at bounding box center [568, 204] width 1056 height 38
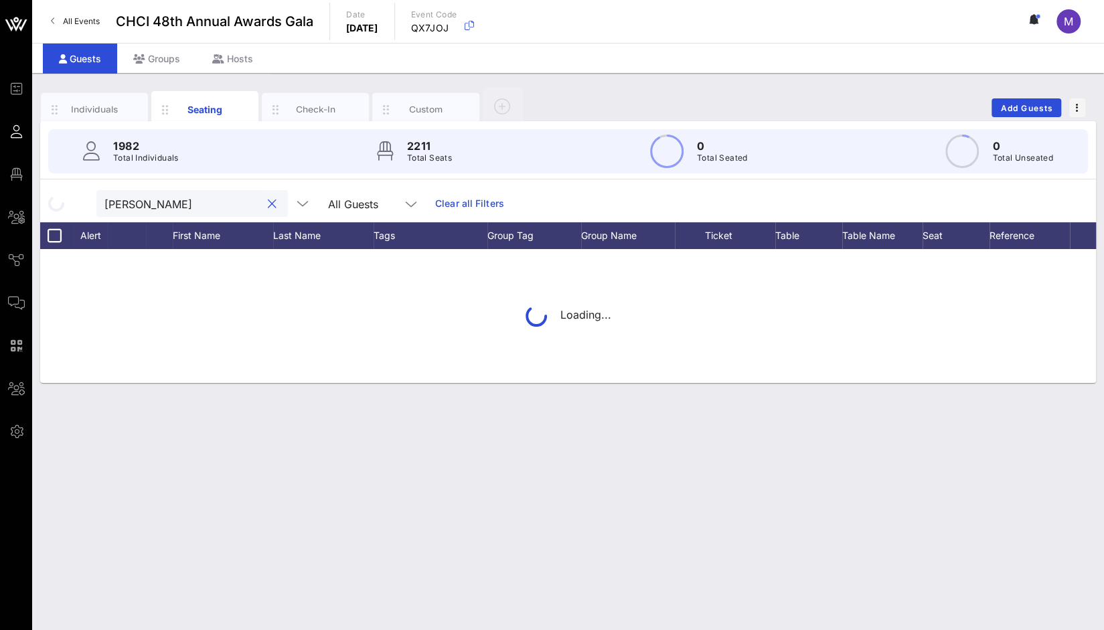
type input "matos"
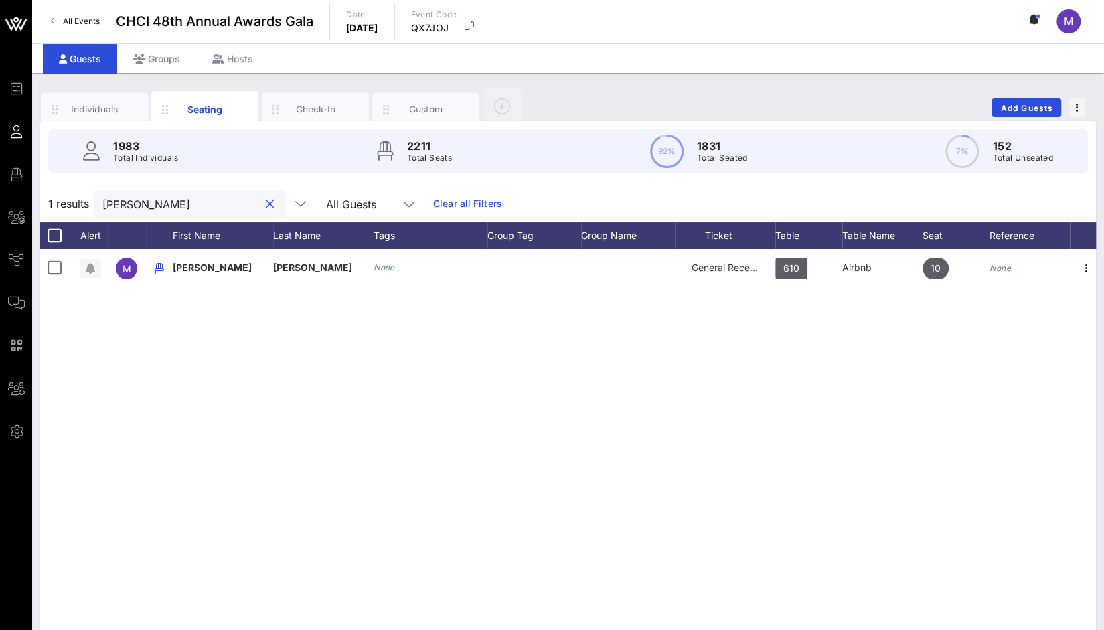
click at [266, 207] on button "clear icon" at bounding box center [270, 204] width 9 height 13
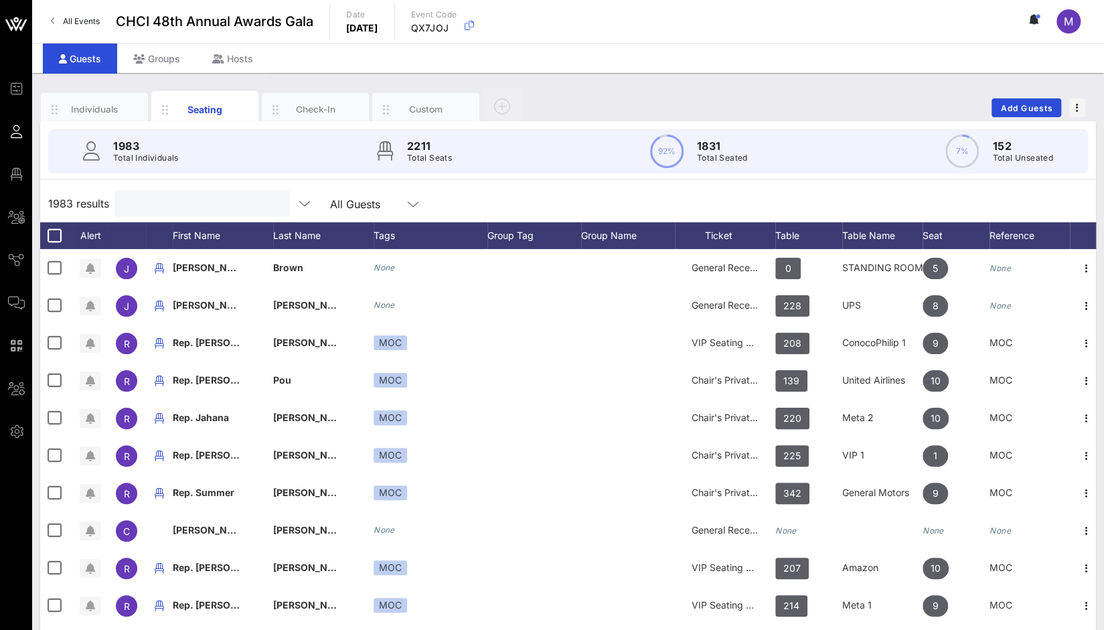
click at [181, 204] on input "text" at bounding box center [201, 203] width 157 height 17
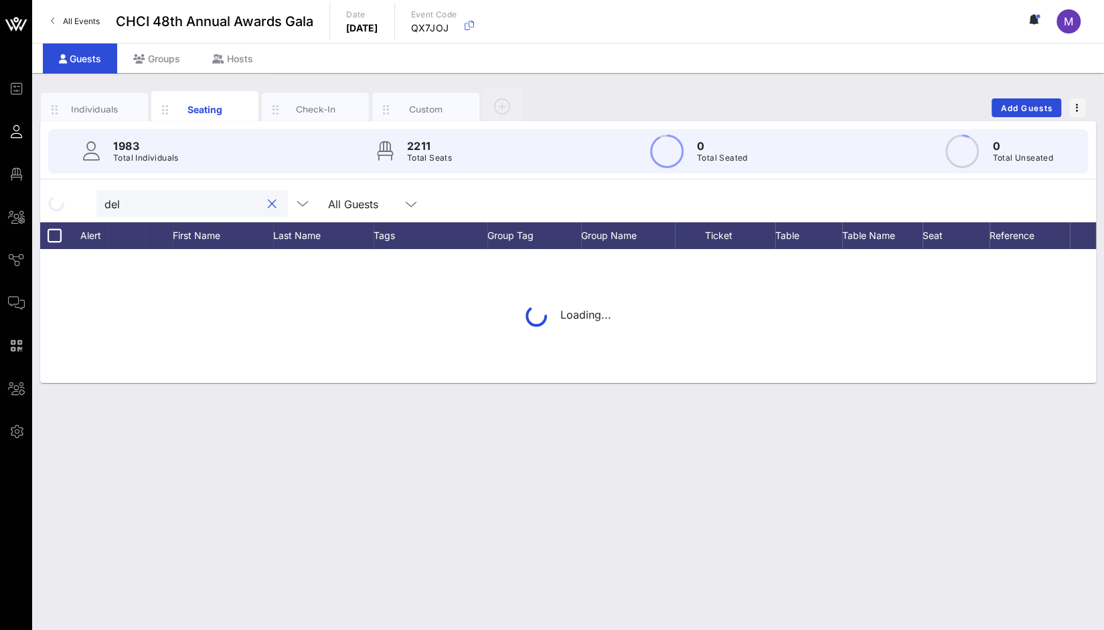
type input "dell"
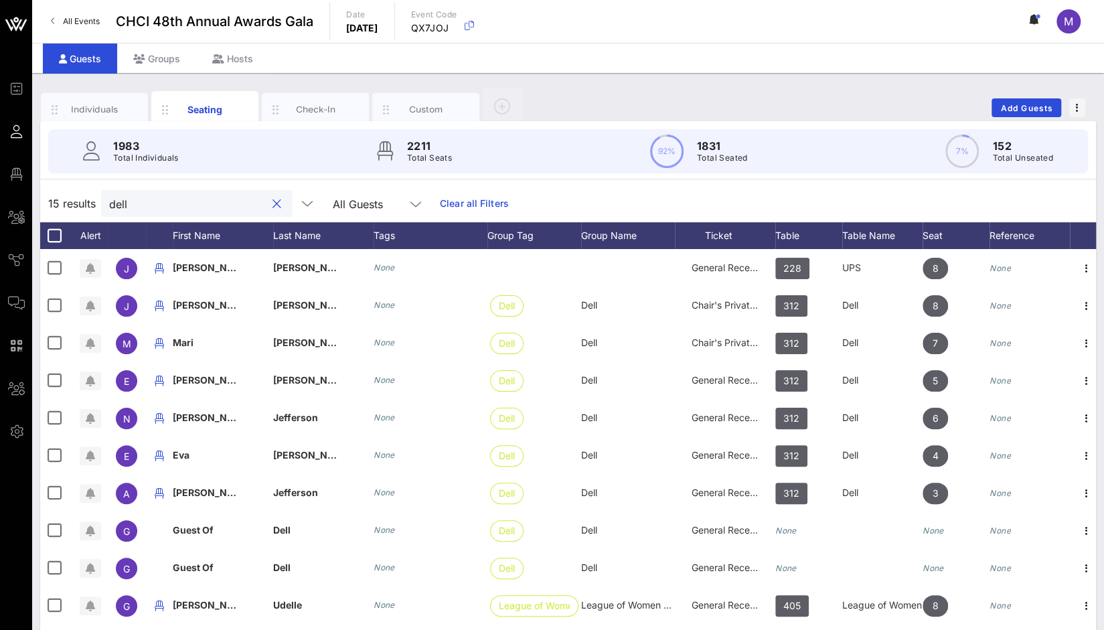
click at [273, 200] on button "clear icon" at bounding box center [277, 204] width 9 height 13
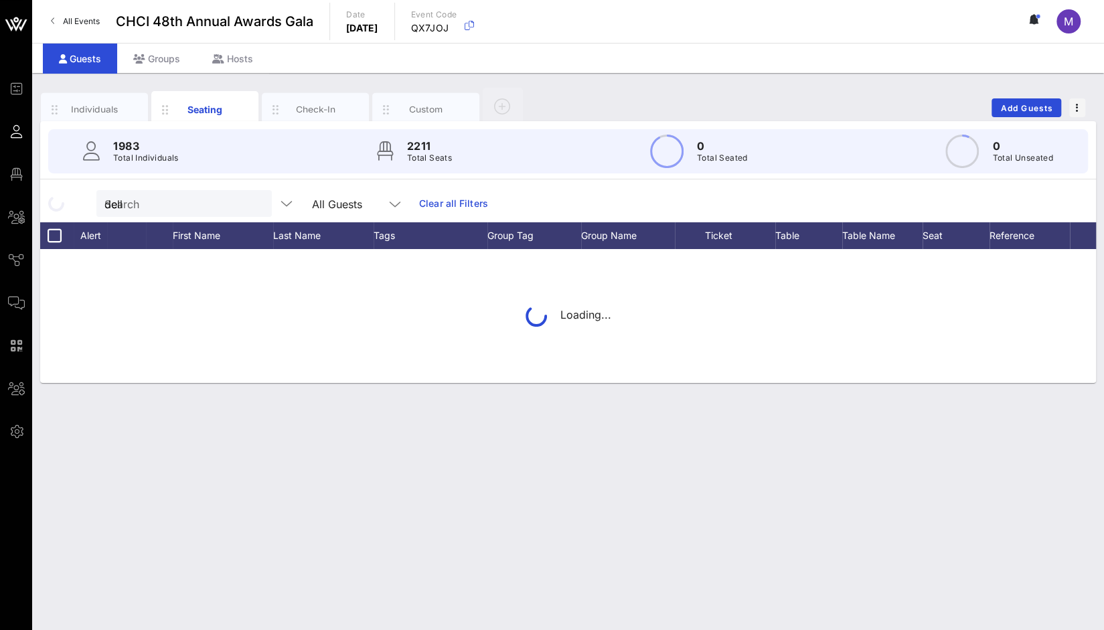
click at [261, 206] on div "Search dell All Guests" at bounding box center [253, 203] width 315 height 27
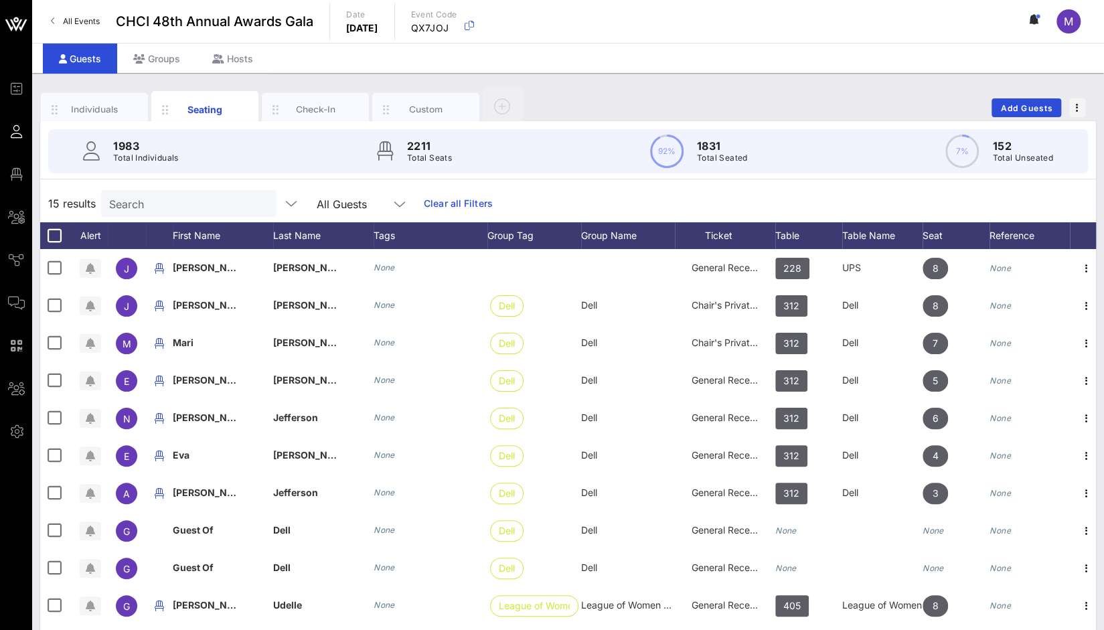
click at [183, 208] on input "Search" at bounding box center [187, 203] width 157 height 17
click at [205, 202] on input "Search" at bounding box center [187, 203] width 157 height 17
paste input "Eva Hampl"
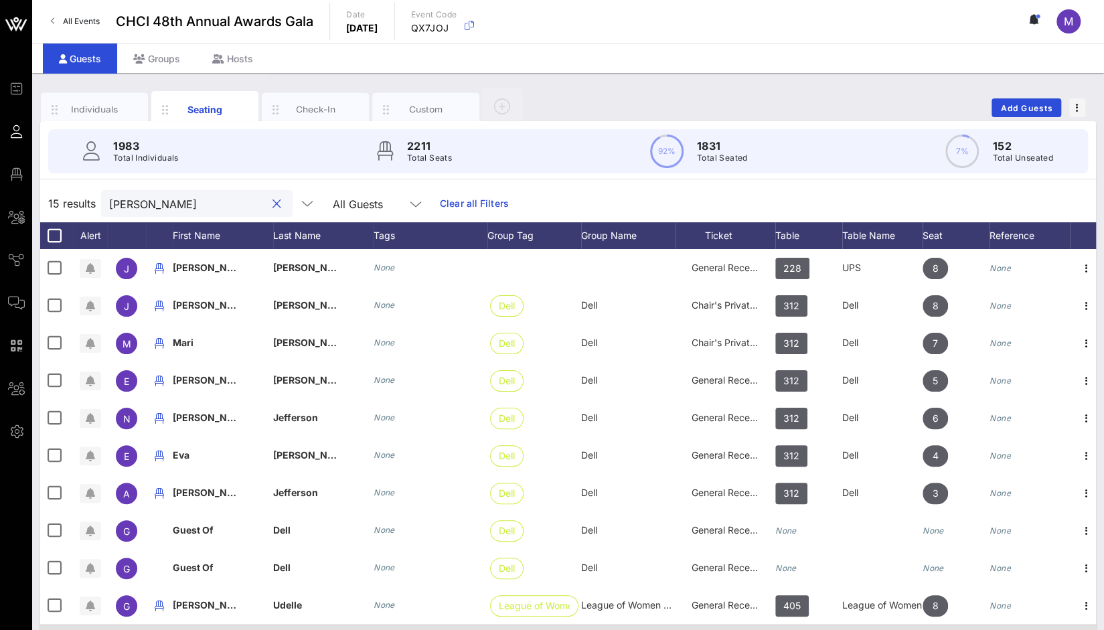
type input "Eva Hampl"
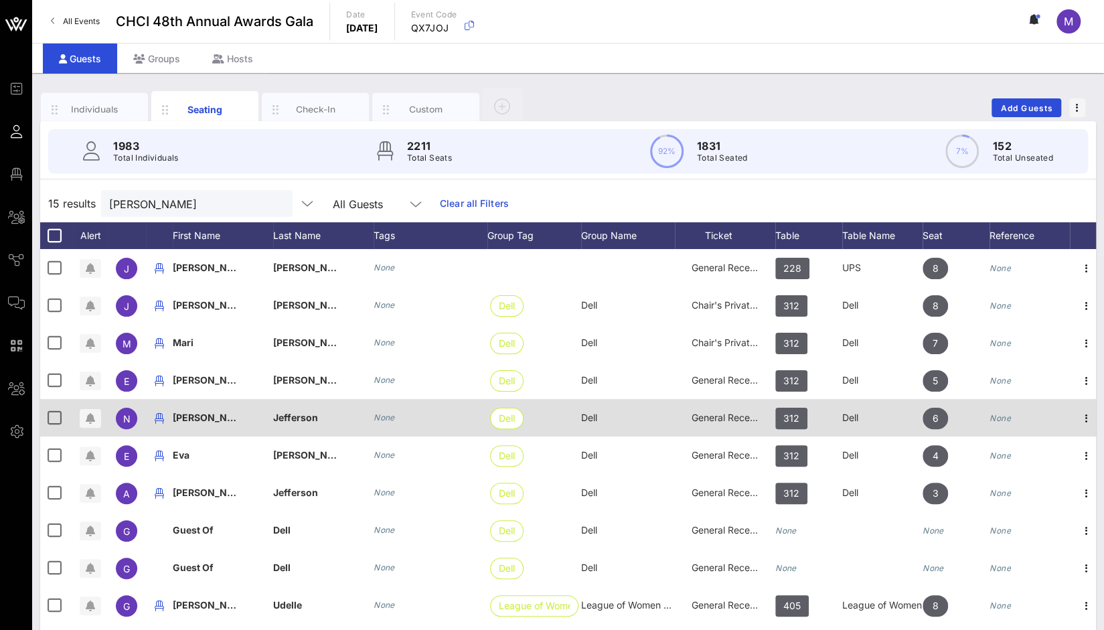
click at [1104, 624] on html "Event Builder Guests Floor Plan All Groups Journeys Comms QR Scanner Team Setti…" at bounding box center [552, 315] width 1104 height 630
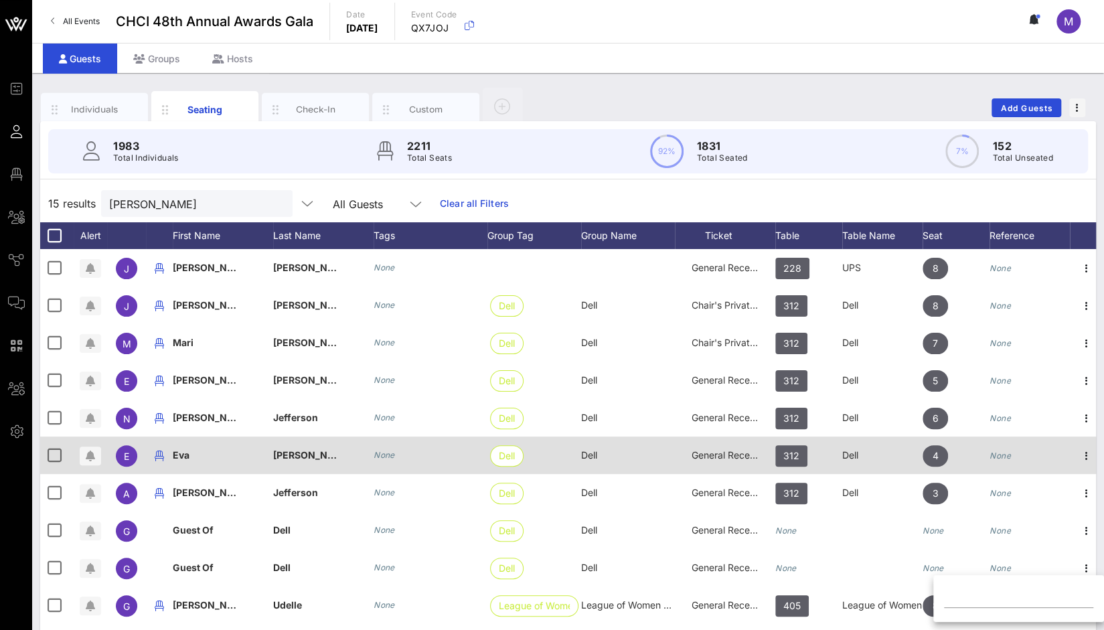
click at [1008, 199] on div "15 results Eva Hampl All Guests Clear all Filters" at bounding box center [568, 204] width 1056 height 38
click at [1079, 456] on icon "button" at bounding box center [1087, 456] width 16 height 16
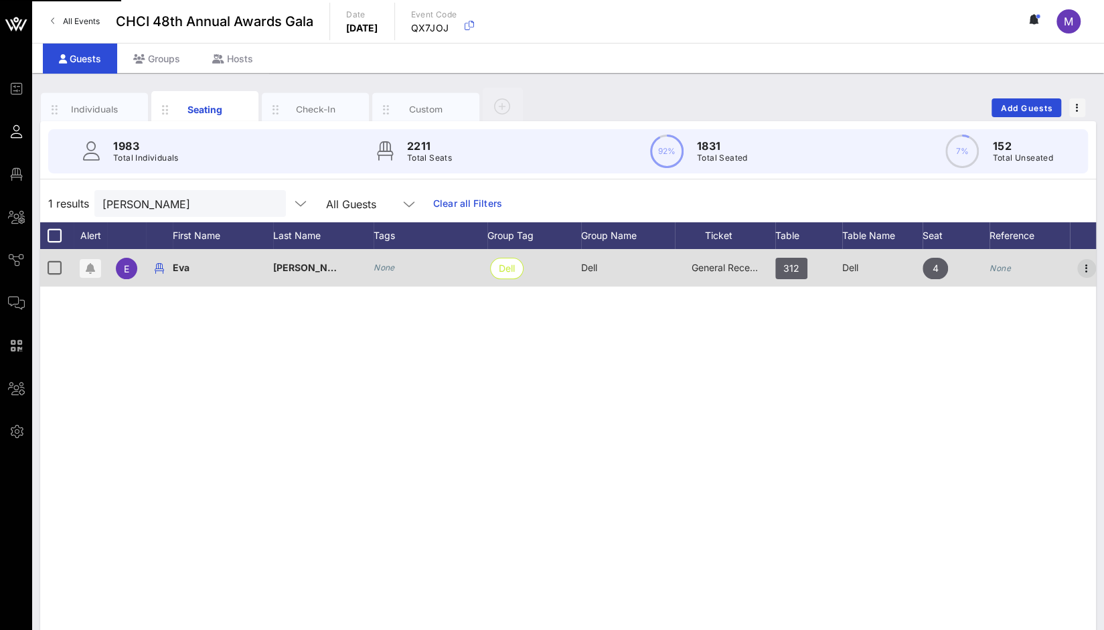
click at [1079, 264] on icon "button" at bounding box center [1087, 269] width 16 height 16
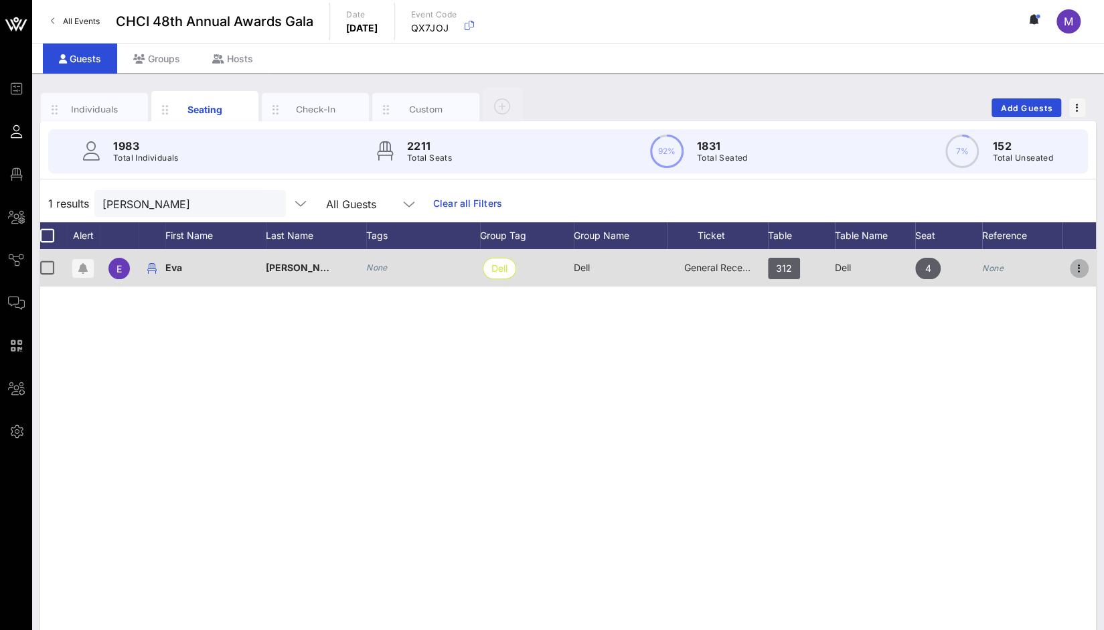
click at [1078, 264] on icon "button" at bounding box center [1080, 269] width 16 height 16
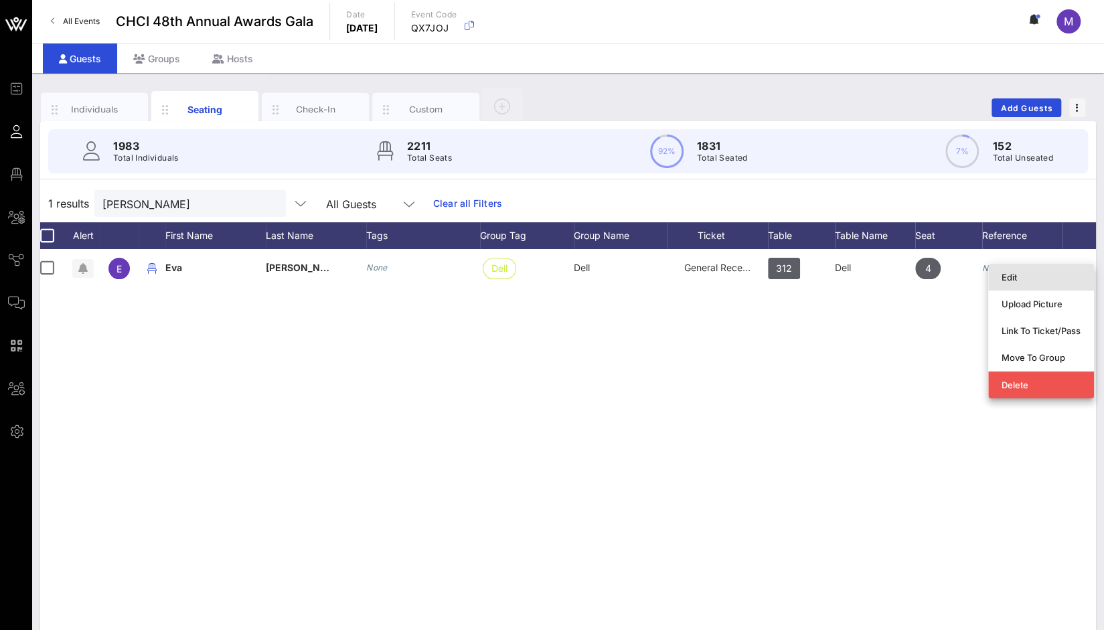
click at [1034, 275] on div "Edit" at bounding box center [1041, 277] width 79 height 11
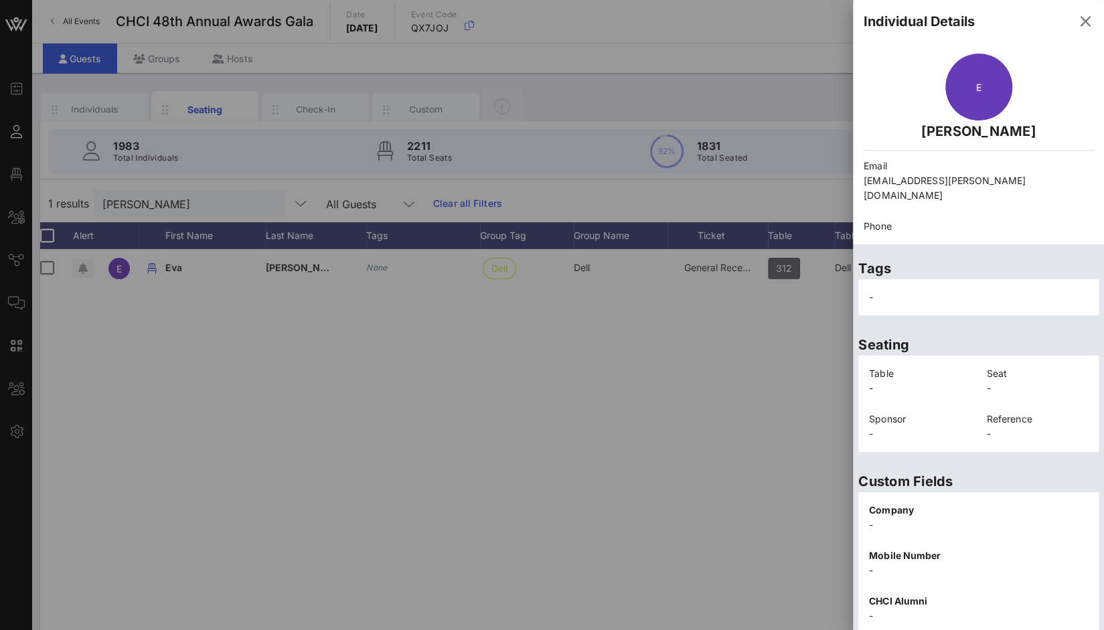
click at [390, 376] on div at bounding box center [552, 315] width 1104 height 630
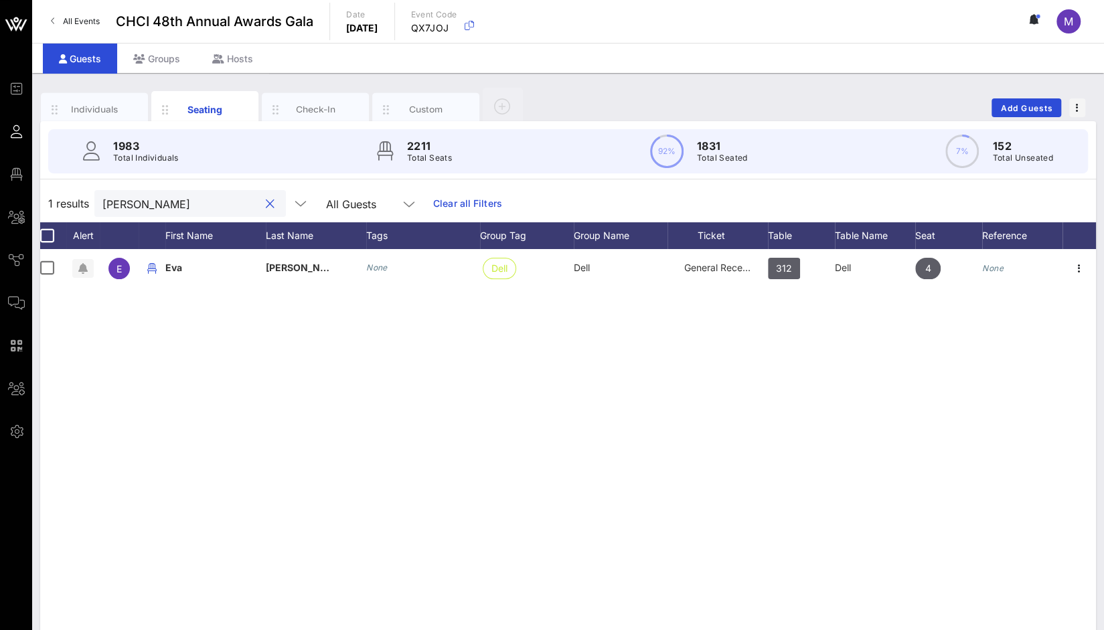
click at [193, 202] on input "Eva Hampl" at bounding box center [180, 203] width 157 height 17
click at [266, 206] on button "clear icon" at bounding box center [270, 204] width 9 height 13
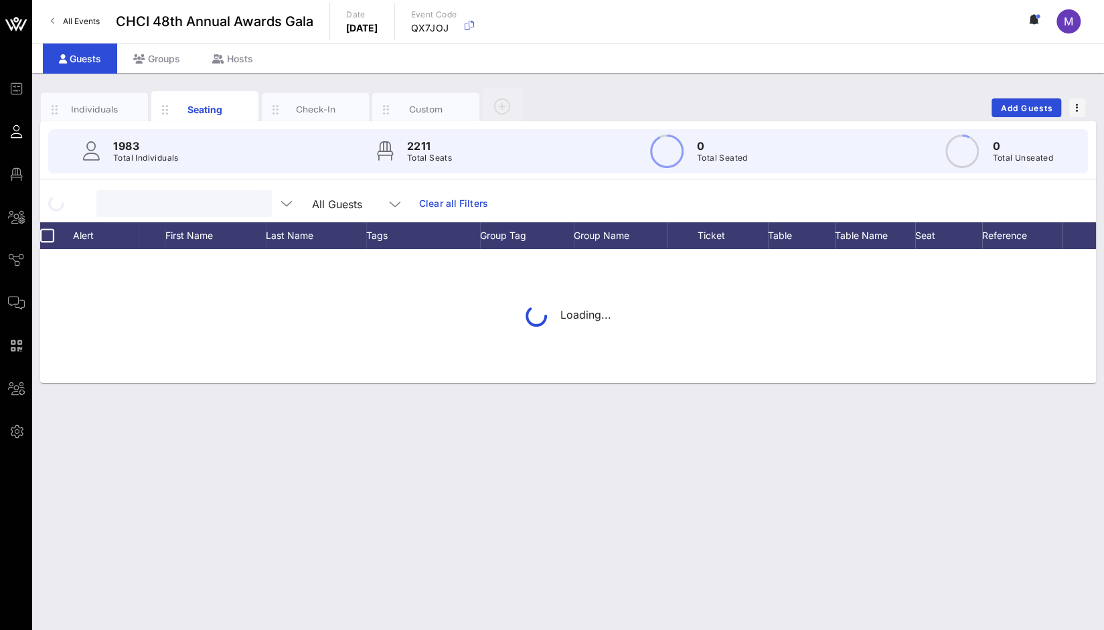
click at [214, 205] on input "text" at bounding box center [182, 203] width 157 height 17
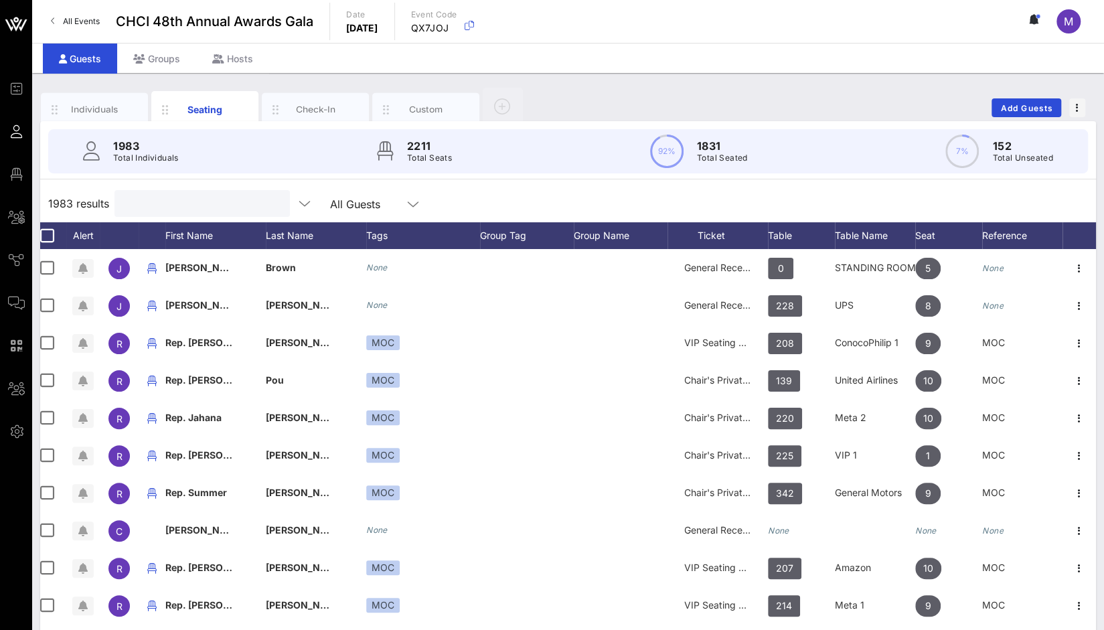
paste input "Antwan Jefferson"
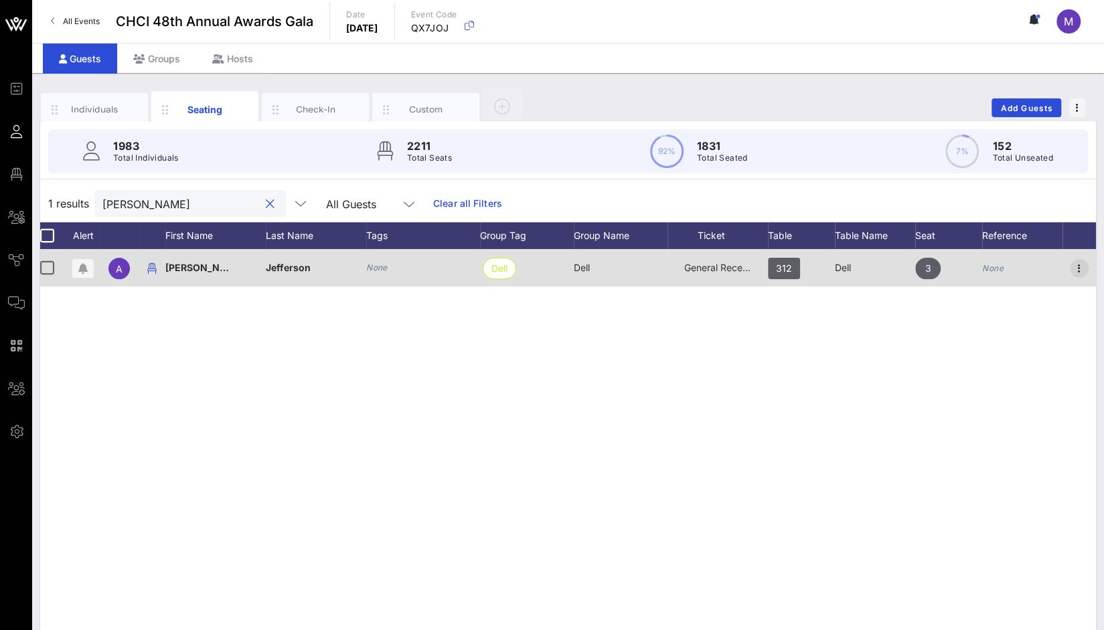
type input "Antwan Jefferson"
click at [1079, 270] on icon "button" at bounding box center [1080, 269] width 16 height 16
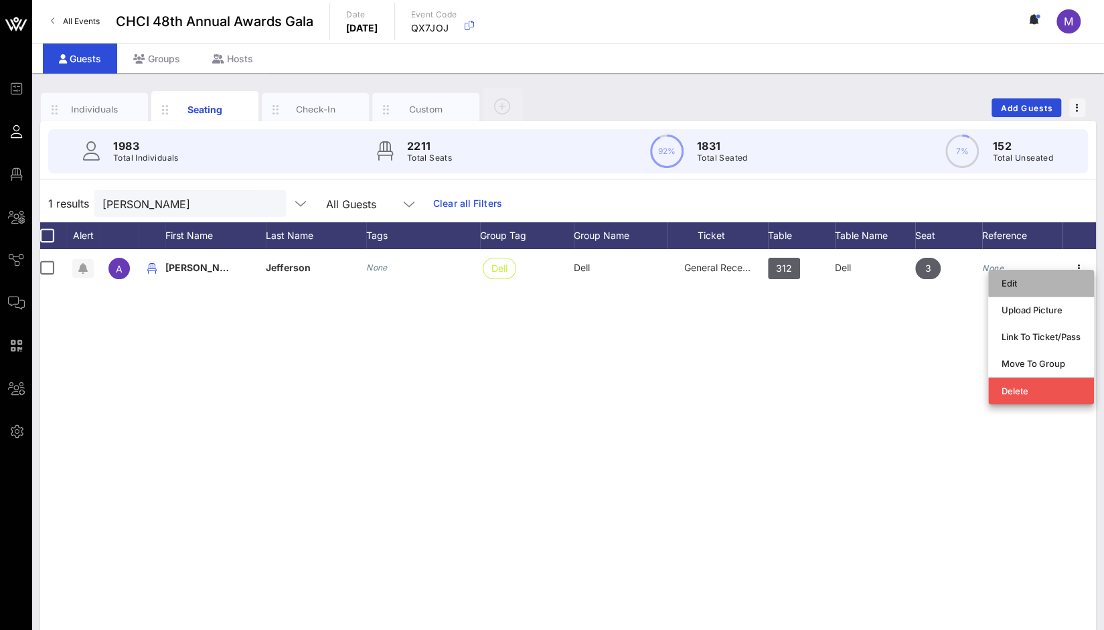
click at [1034, 285] on div "Edit" at bounding box center [1041, 283] width 79 height 11
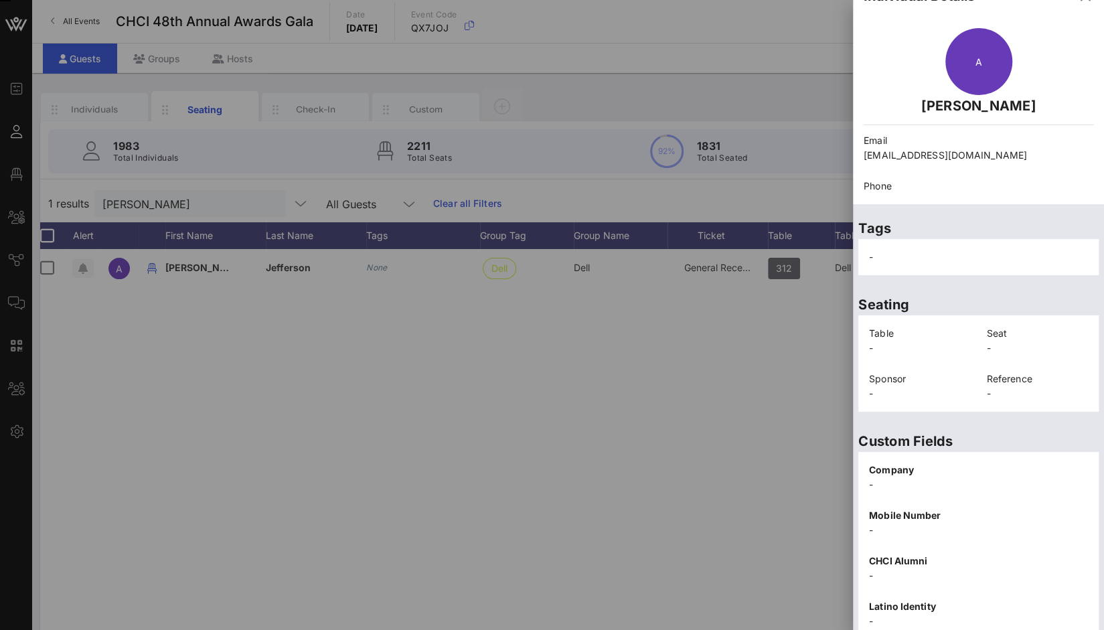
scroll to position [17, 0]
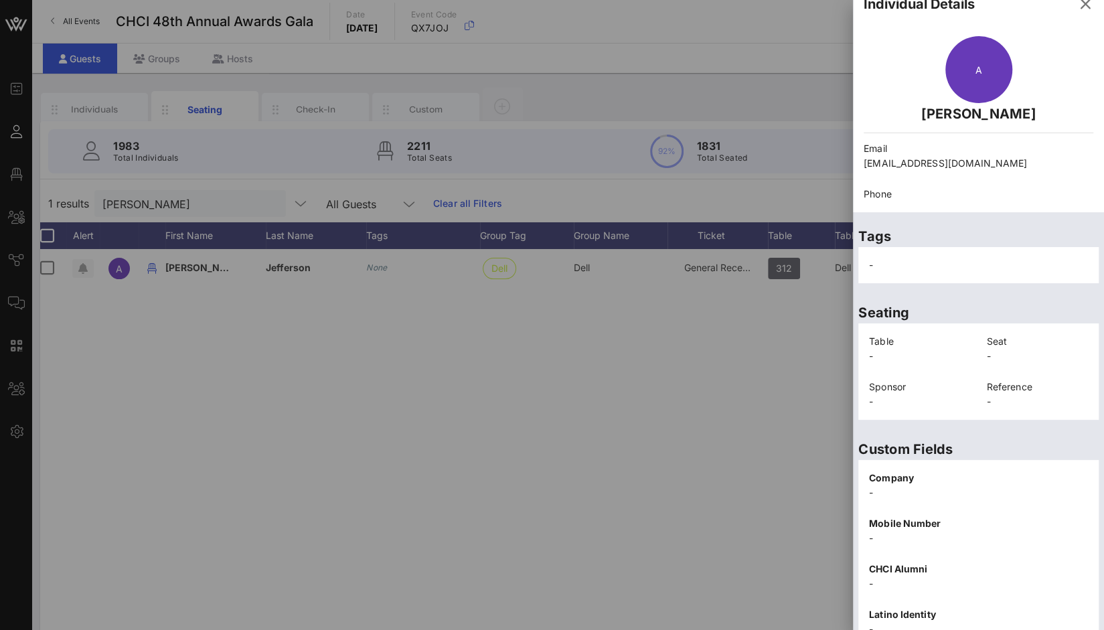
click at [214, 210] on div at bounding box center [552, 315] width 1104 height 630
click at [217, 194] on div at bounding box center [552, 315] width 1104 height 630
click at [1078, 11] on icon "button" at bounding box center [1086, 4] width 16 height 16
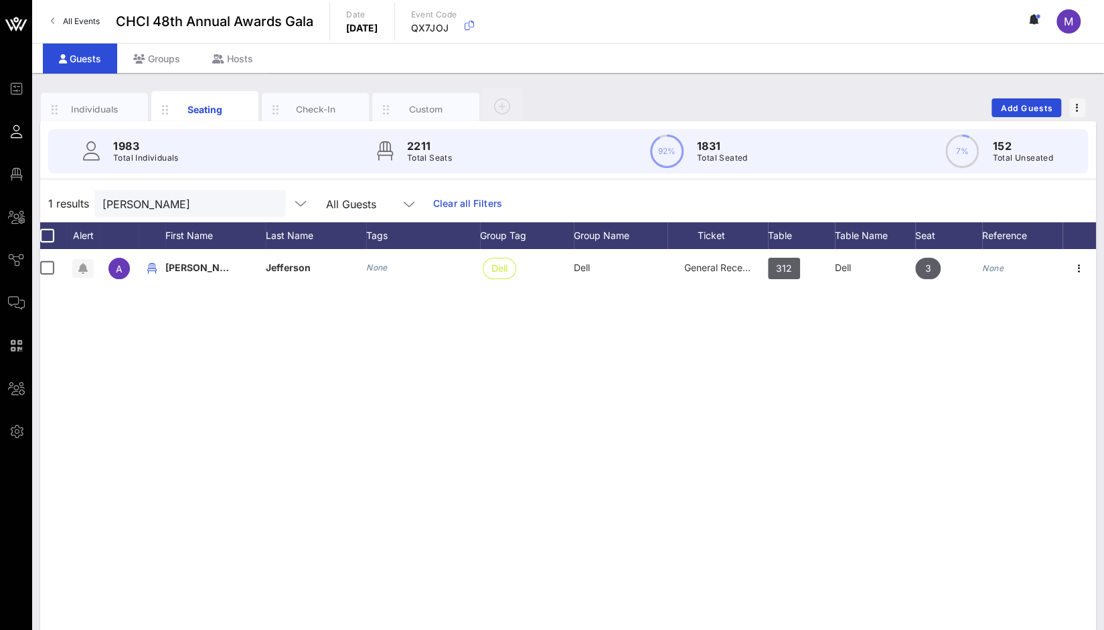
click at [40, 200] on div "1 results Antwan Jefferson All Guests Clear all Filters" at bounding box center [568, 204] width 1056 height 38
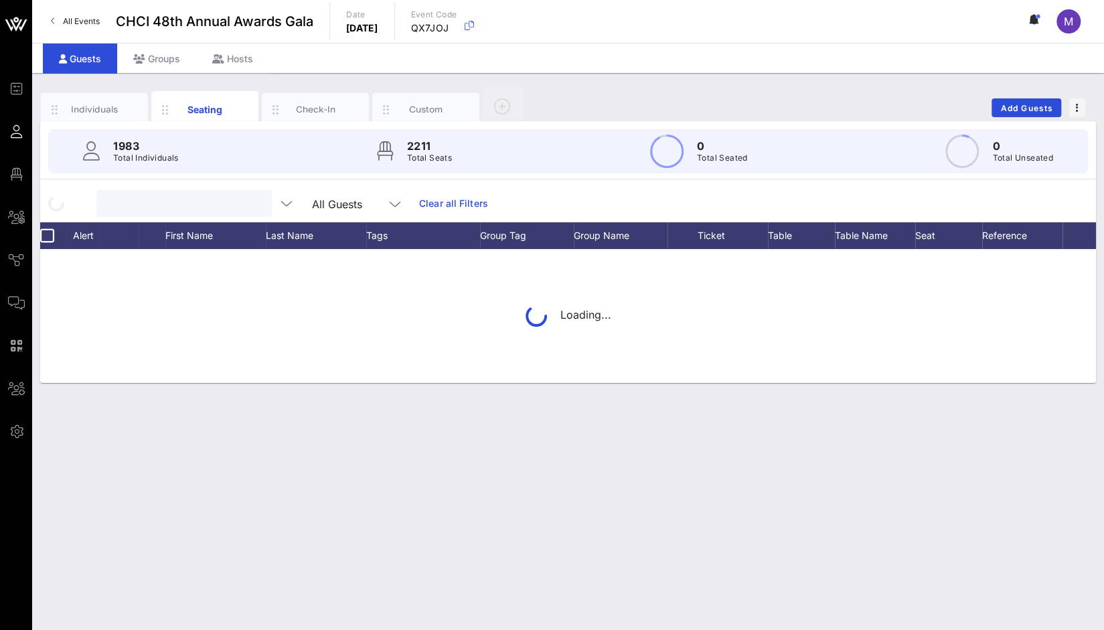
paste input "Gilead"
type input "Gilead"
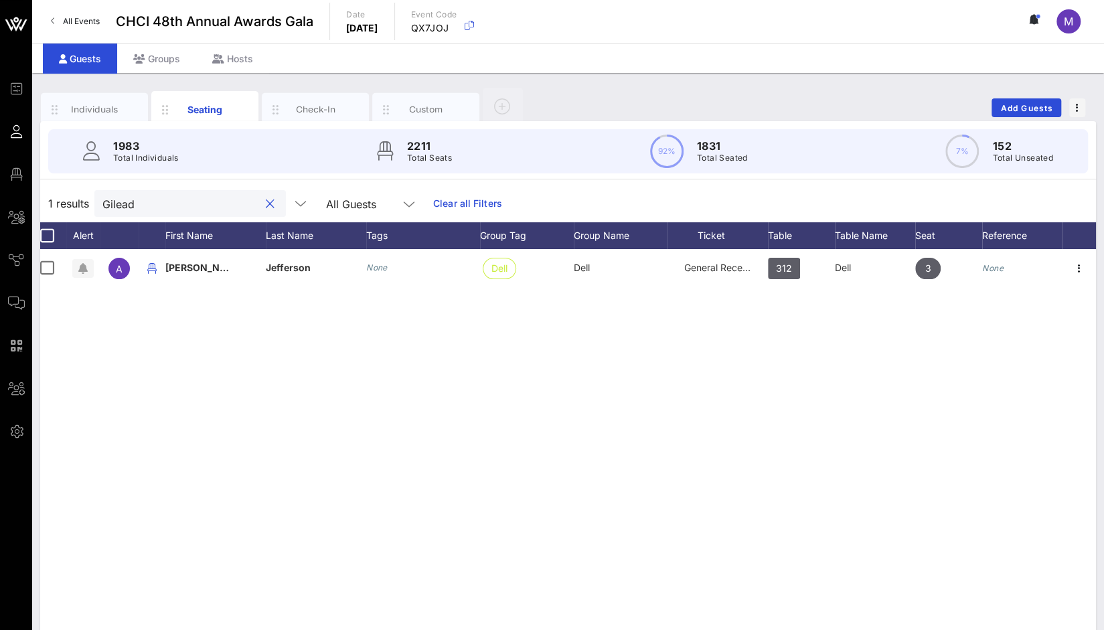
click at [266, 207] on button "clear icon" at bounding box center [270, 204] width 9 height 13
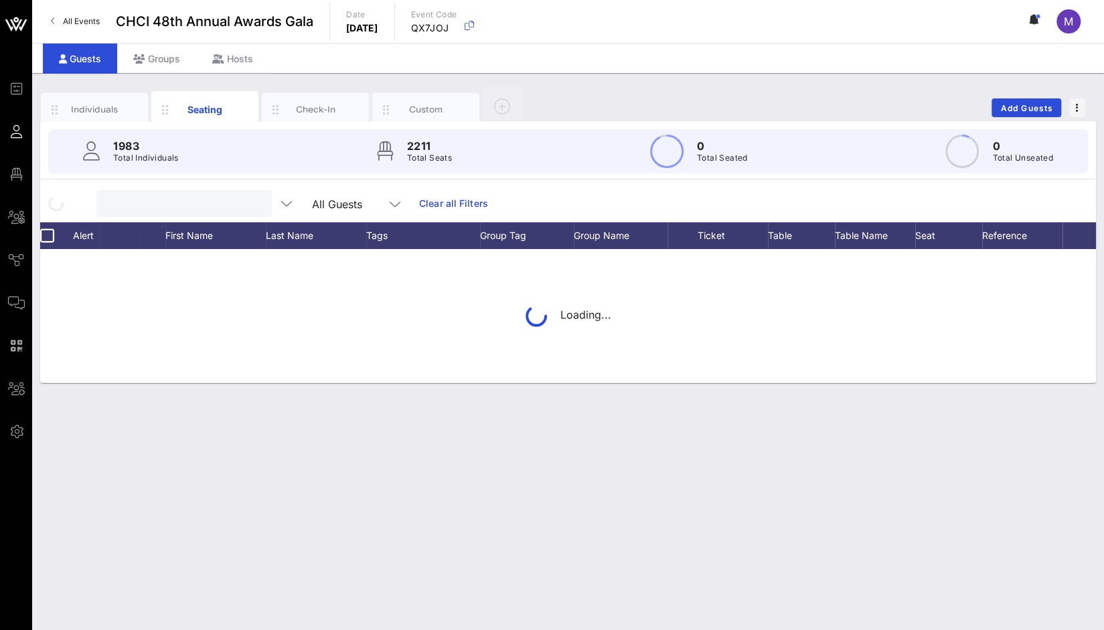
click at [256, 207] on div "All Guests" at bounding box center [253, 203] width 315 height 27
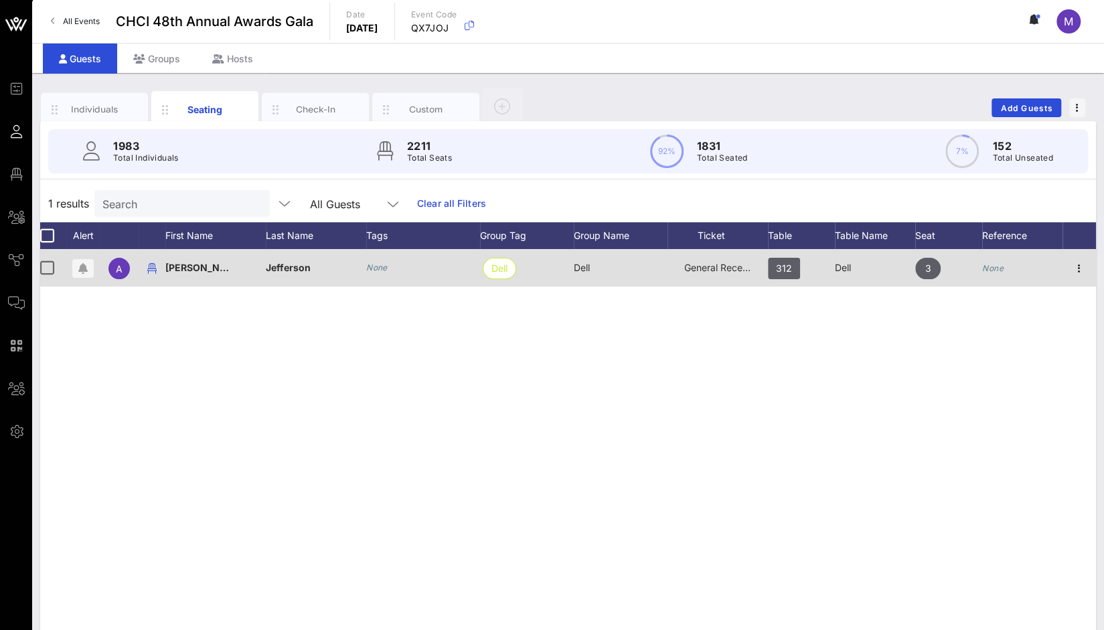
click at [200, 206] on input "Search" at bounding box center [180, 203] width 157 height 17
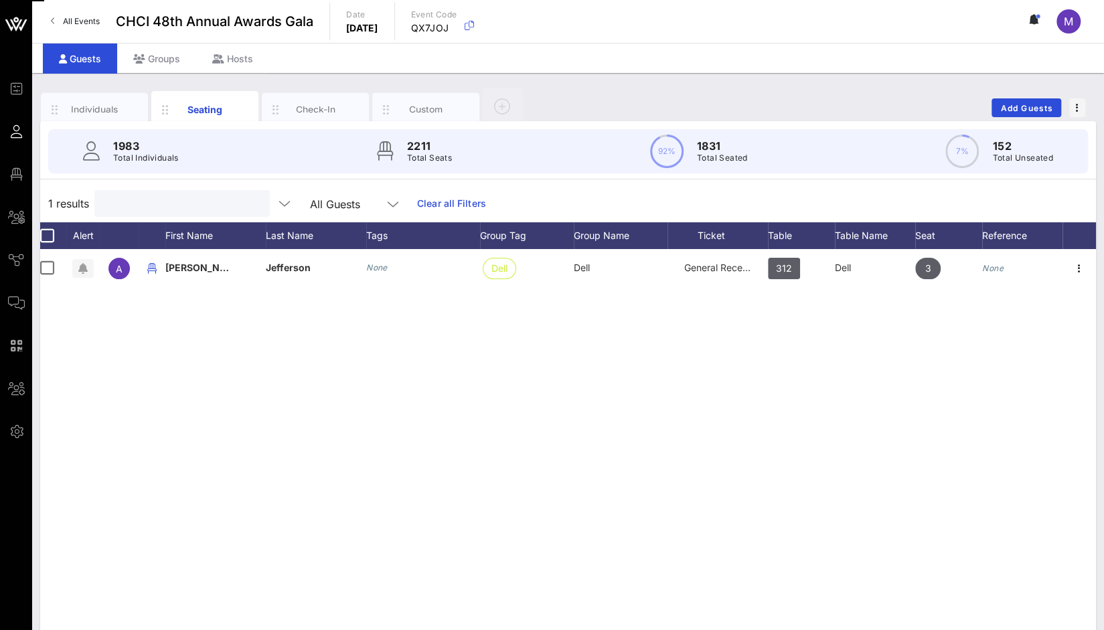
click at [434, 202] on link "Clear all Filters" at bounding box center [451, 203] width 69 height 15
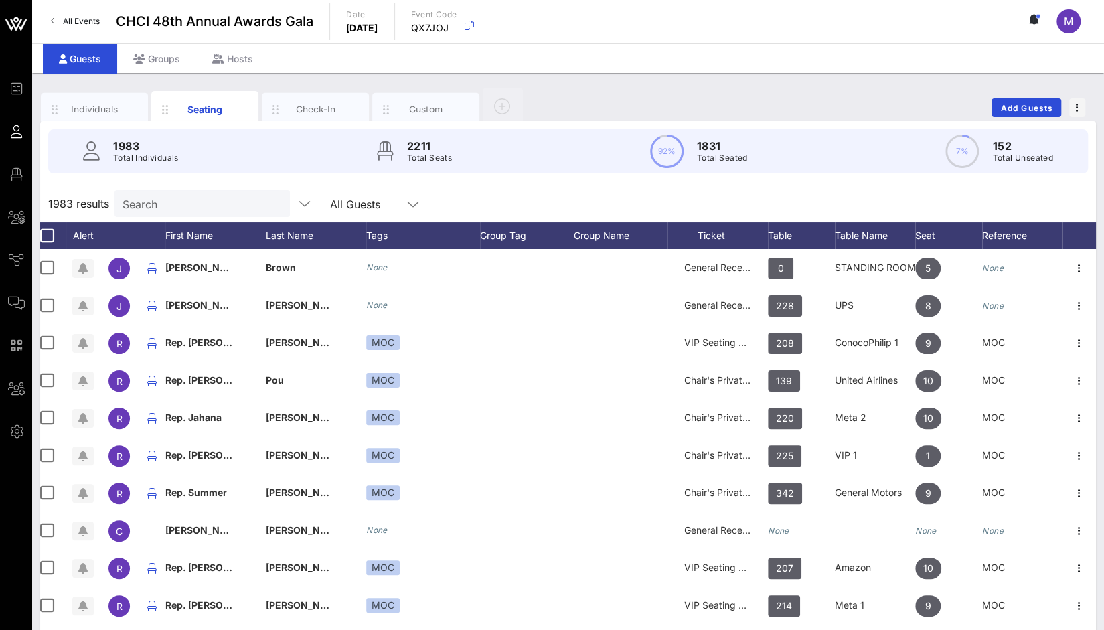
click at [183, 204] on input "Search" at bounding box center [201, 203] width 157 height 17
paste input "Gilead"
type input "Gilead"
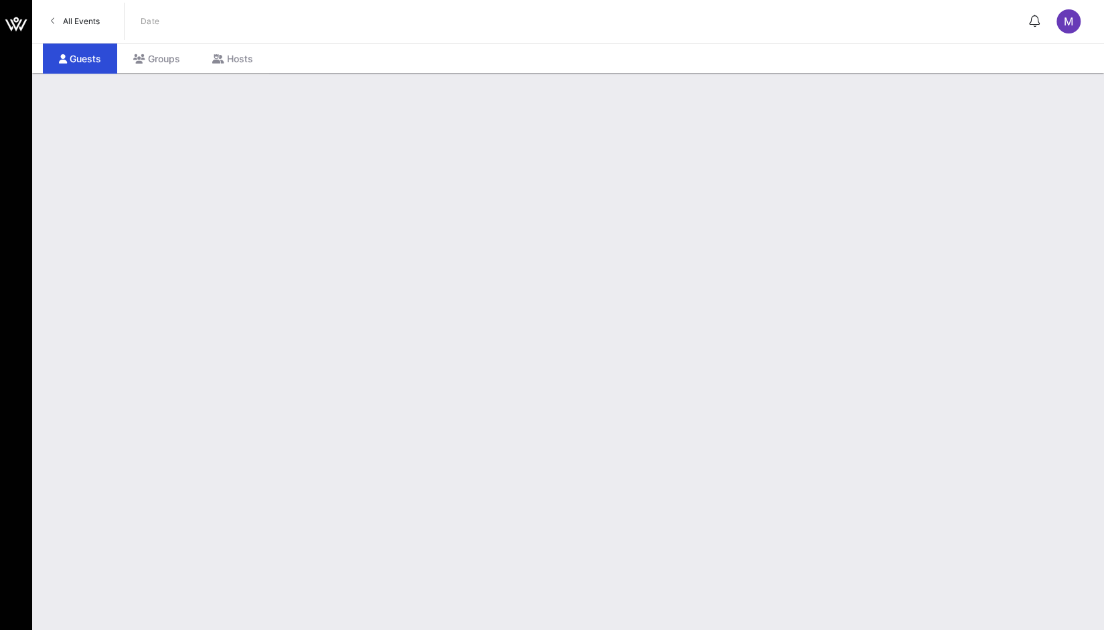
click at [55, 17] on link "All Events" at bounding box center [75, 21] width 65 height 21
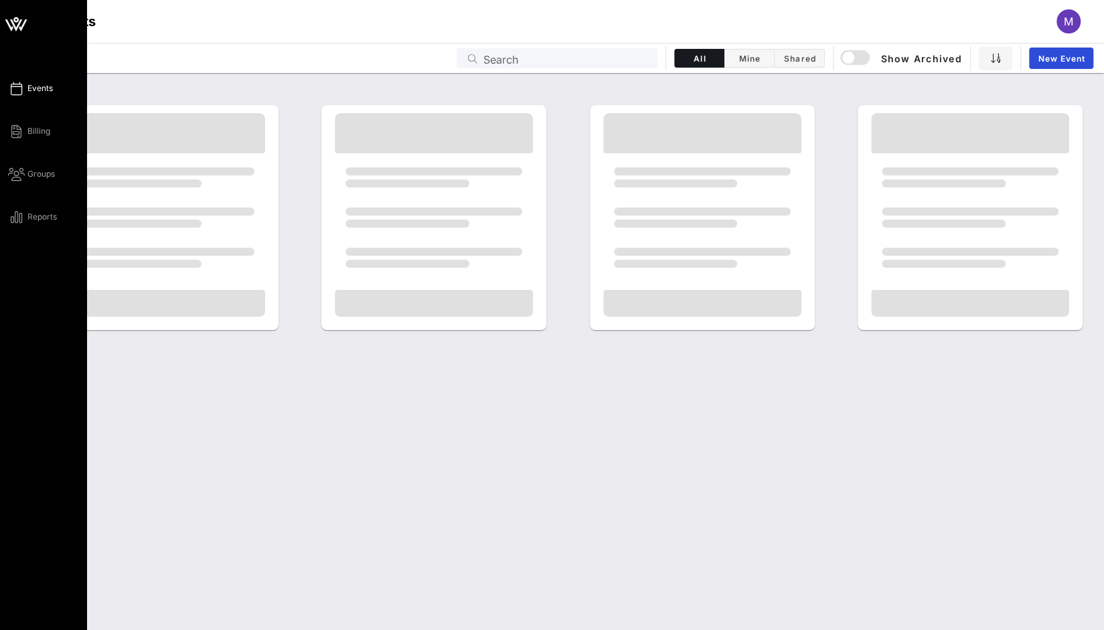
click at [42, 88] on span "Events" at bounding box center [39, 88] width 25 height 12
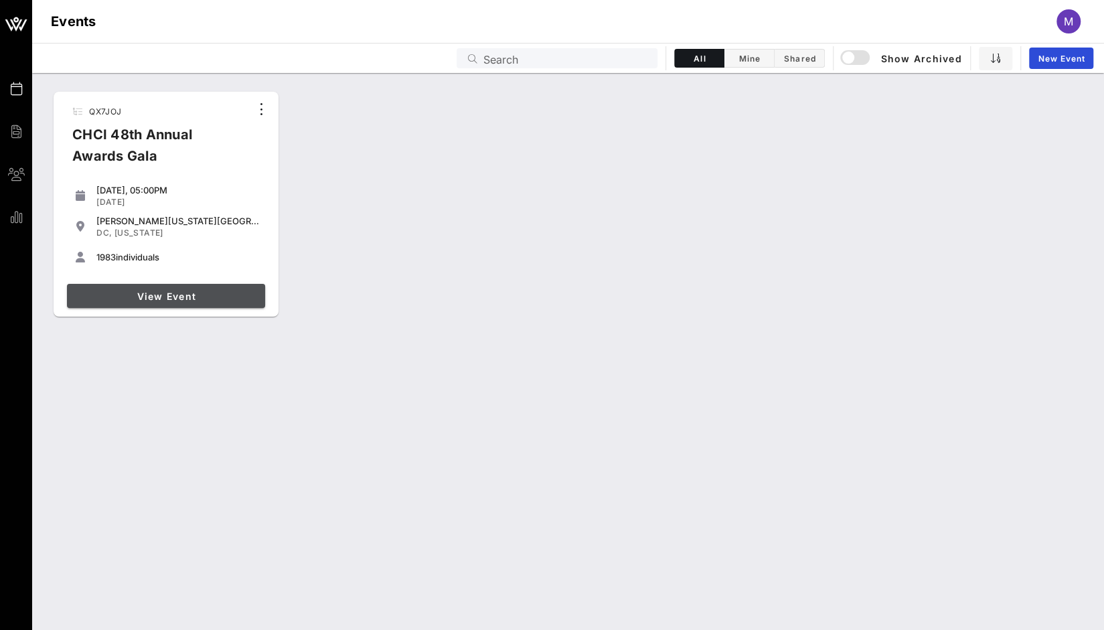
click at [174, 295] on span "View Event" at bounding box center [166, 296] width 188 height 11
click at [106, 295] on span "View Event" at bounding box center [166, 296] width 188 height 11
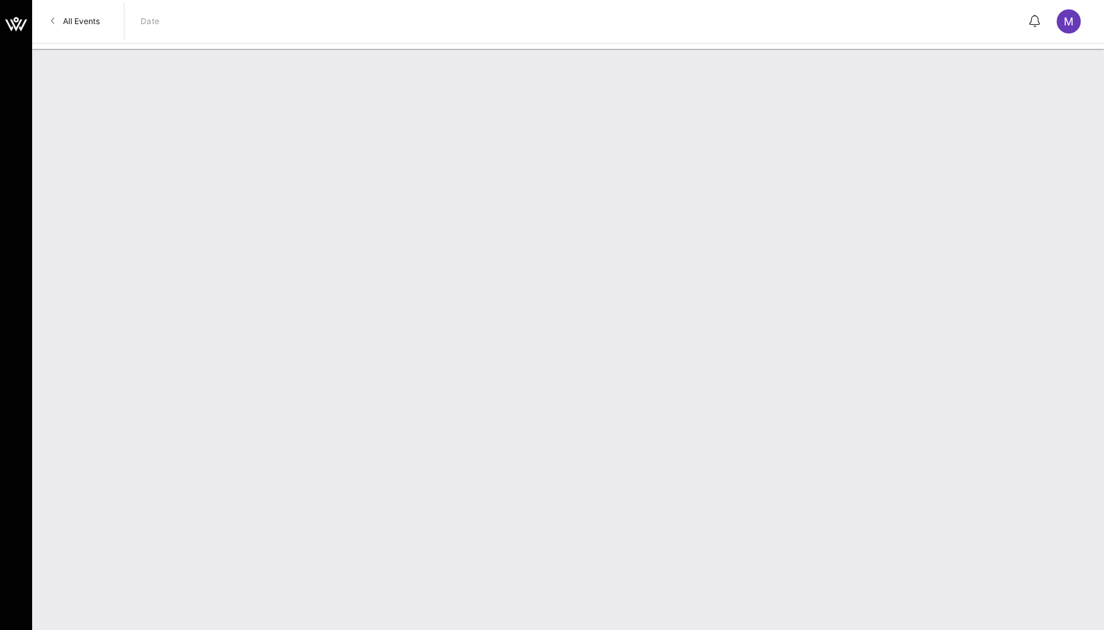
click at [248, 419] on div at bounding box center [568, 339] width 1072 height 581
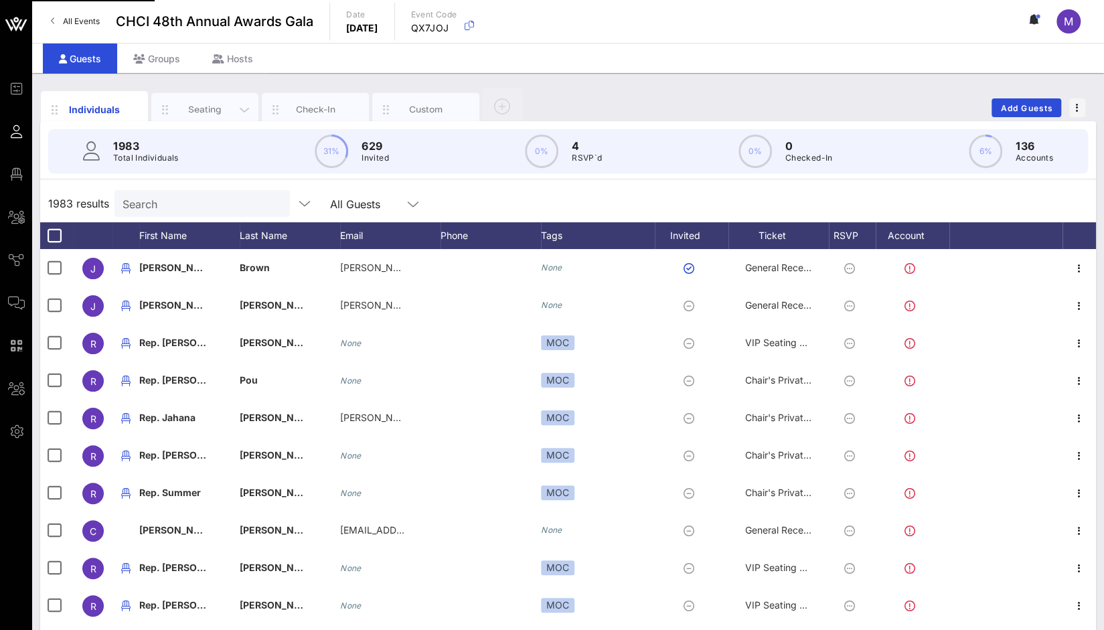
click at [206, 110] on div "Seating" at bounding box center [205, 109] width 60 height 13
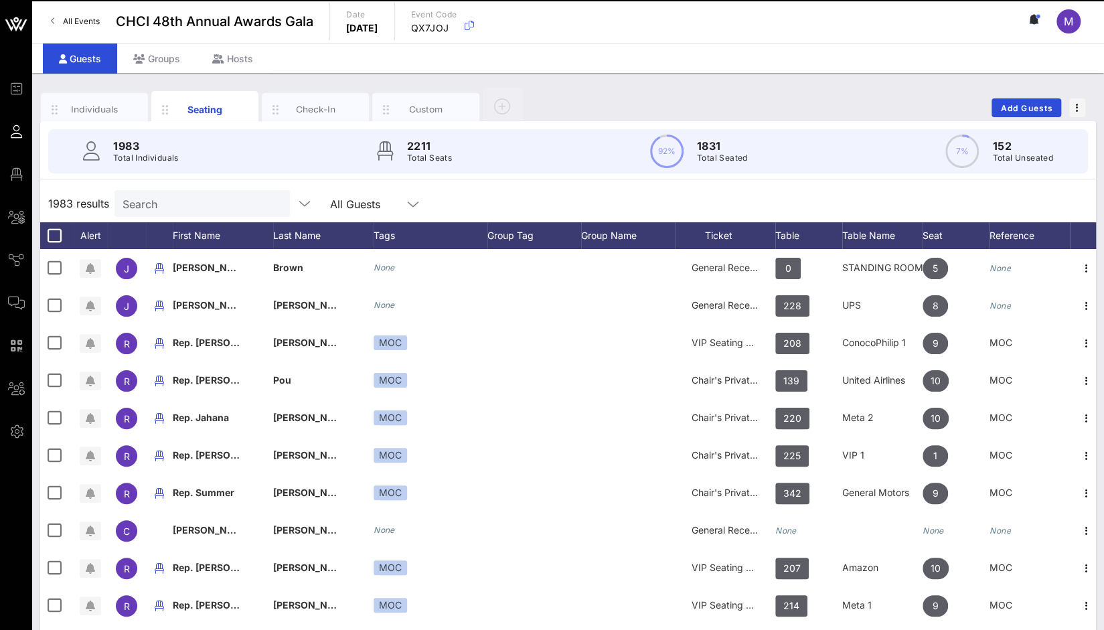
click at [175, 204] on input "Search" at bounding box center [201, 203] width 157 height 17
paste input "Gilead"
type input "Gilead"
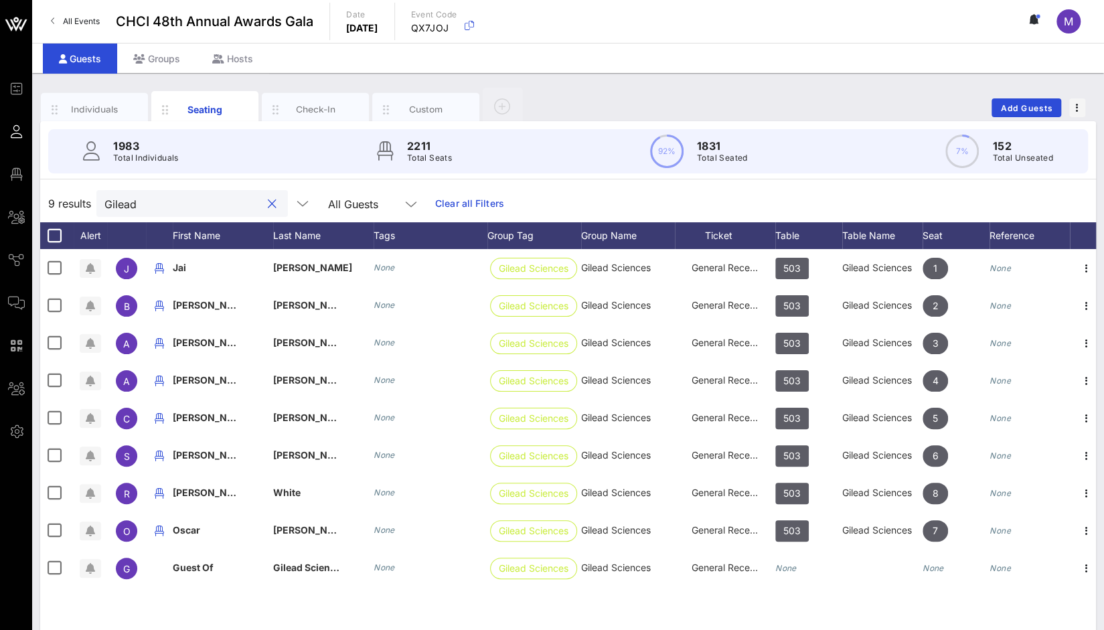
click at [268, 206] on button "clear icon" at bounding box center [272, 204] width 9 height 13
click at [193, 198] on input "text" at bounding box center [182, 203] width 157 height 17
paste input "Richard White"
type input "Richard White"
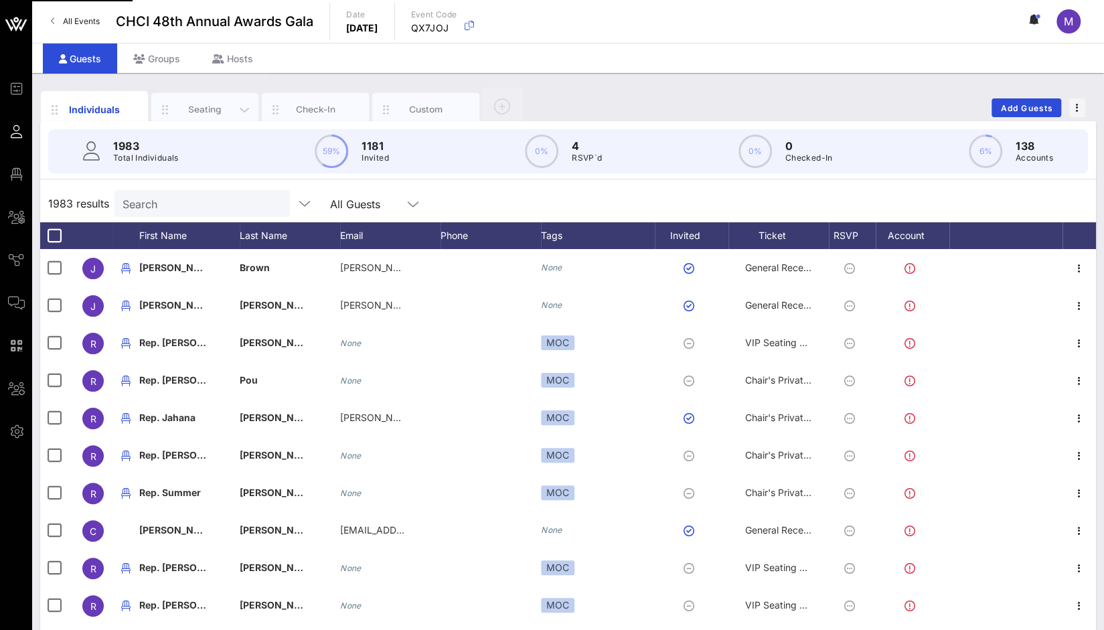
click at [190, 105] on div "Seating" at bounding box center [205, 109] width 60 height 13
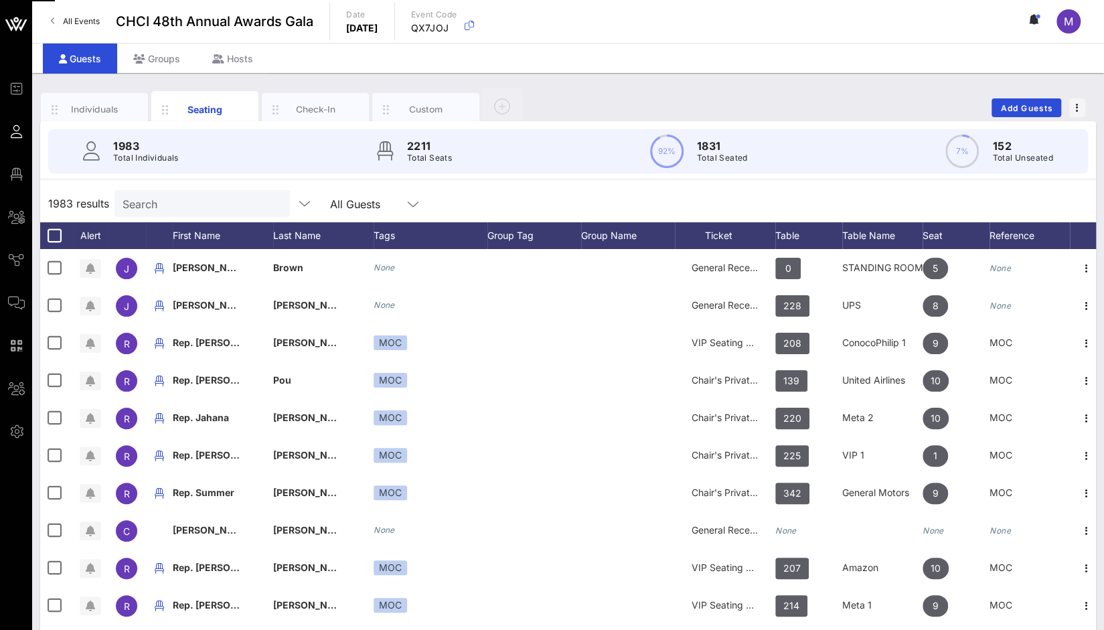
click at [171, 202] on input "Search" at bounding box center [201, 203] width 157 height 17
click at [173, 208] on input "text" at bounding box center [201, 203] width 157 height 17
click at [188, 208] on input "text" at bounding box center [201, 203] width 157 height 17
click at [196, 204] on input "text" at bounding box center [201, 203] width 157 height 17
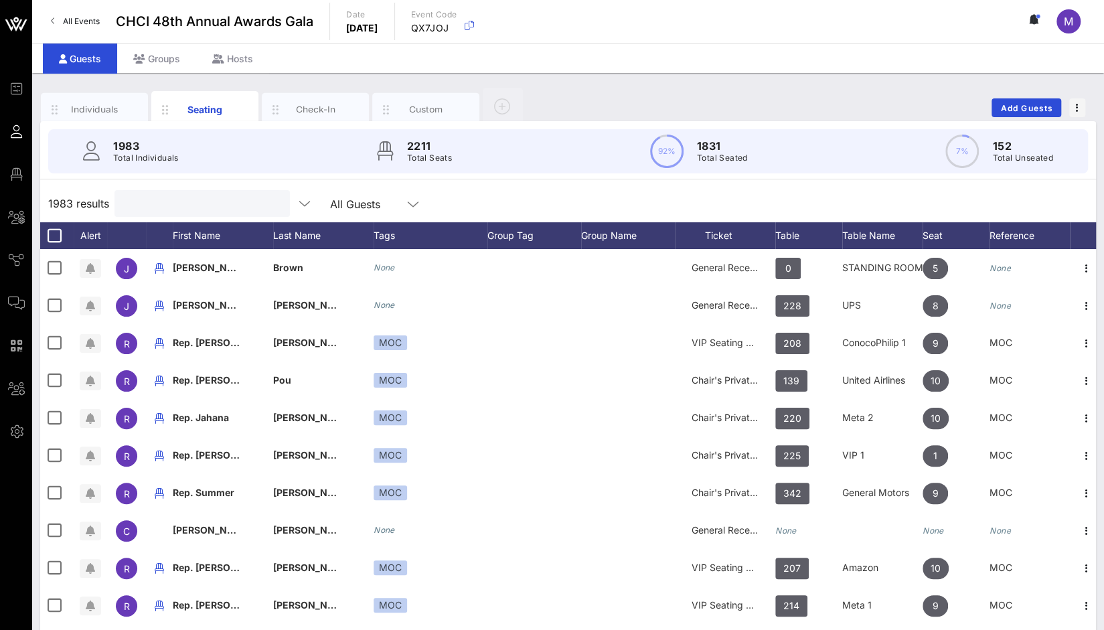
click at [196, 204] on input "text" at bounding box center [201, 203] width 157 height 17
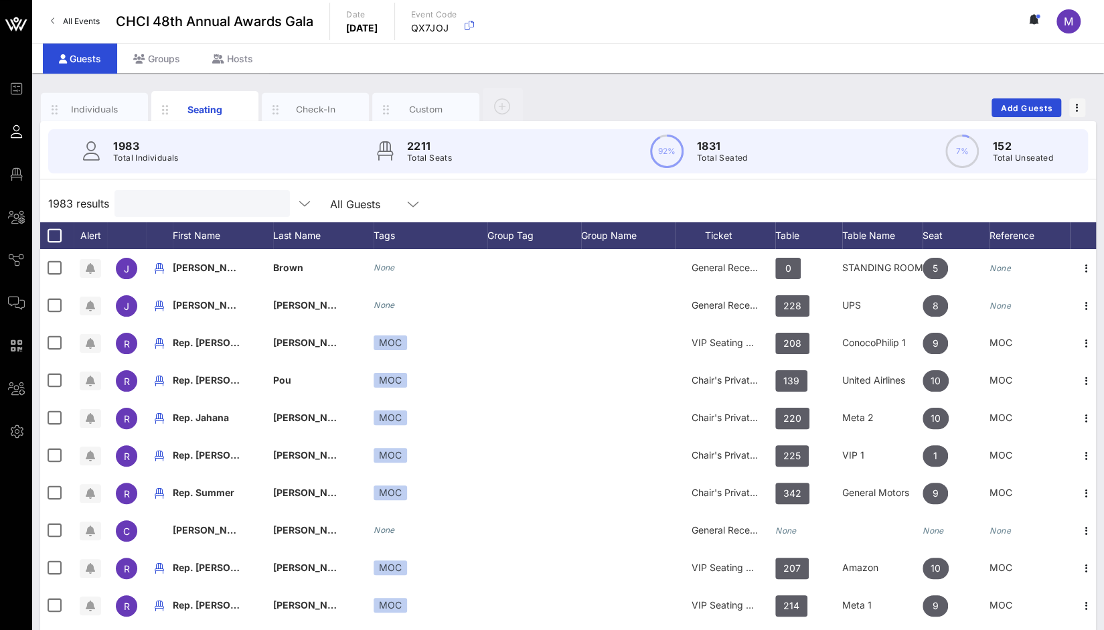
click at [196, 204] on input "text" at bounding box center [201, 203] width 157 height 17
click at [236, 208] on input "text" at bounding box center [201, 203] width 157 height 17
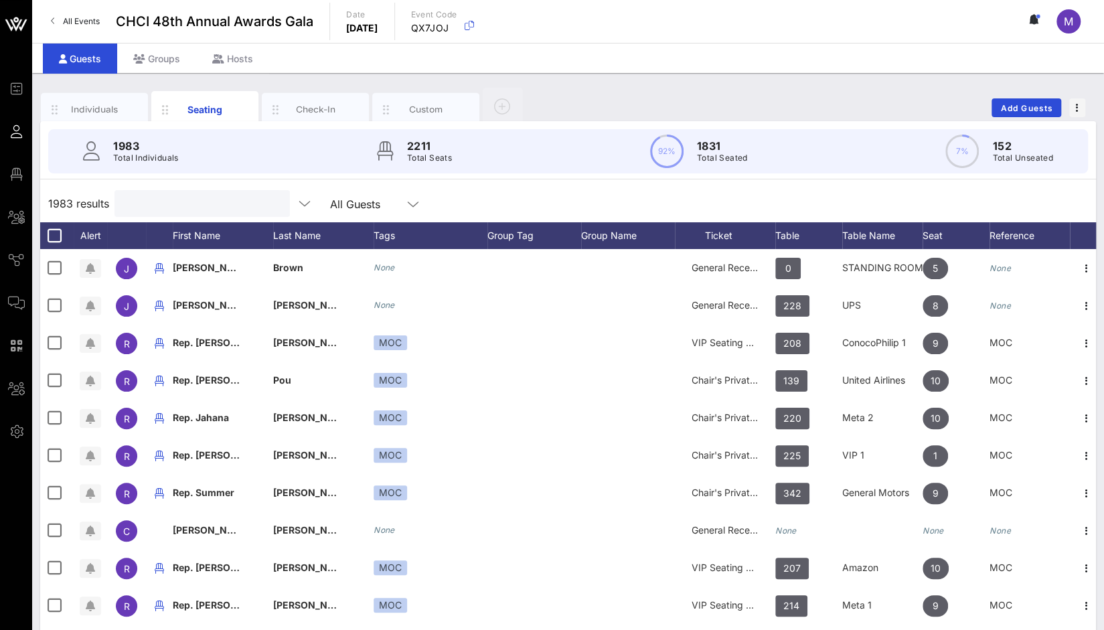
click at [236, 208] on input "text" at bounding box center [201, 203] width 157 height 17
drag, startPoint x: 236, startPoint y: 208, endPoint x: 183, endPoint y: 203, distance: 53.1
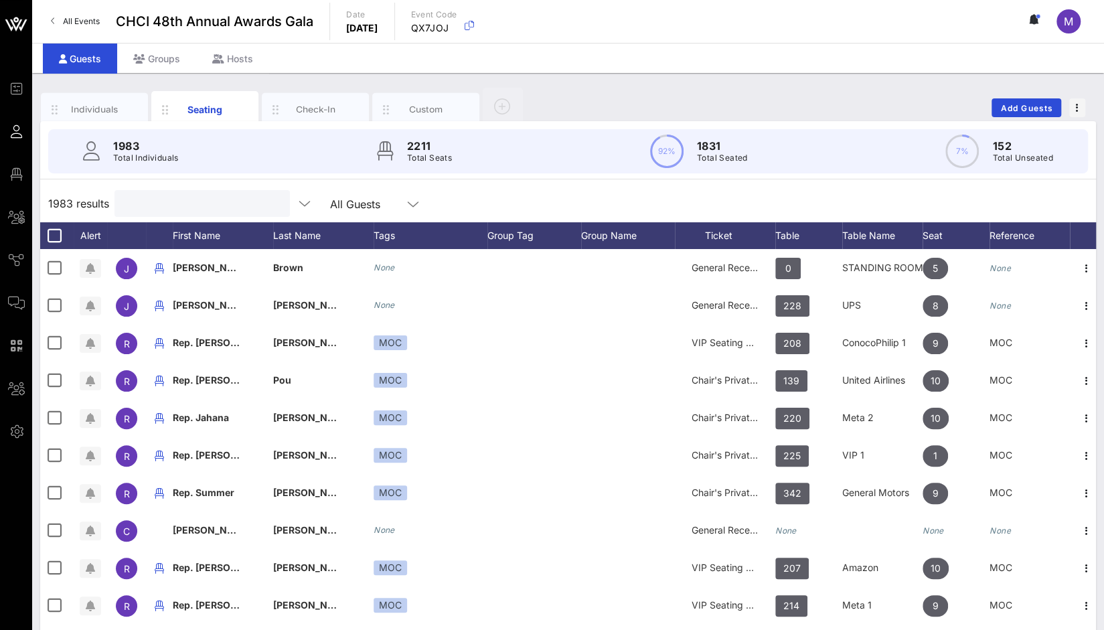
click at [183, 203] on input "text" at bounding box center [201, 203] width 157 height 17
click at [166, 208] on input "text" at bounding box center [201, 203] width 157 height 17
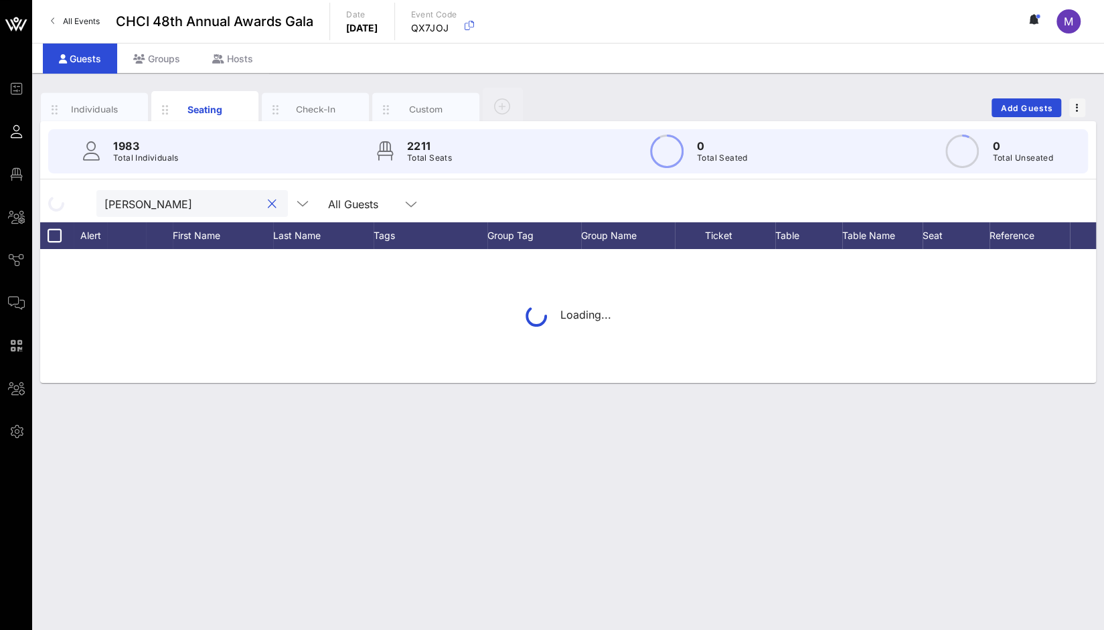
type input "[PERSON_NAME]"
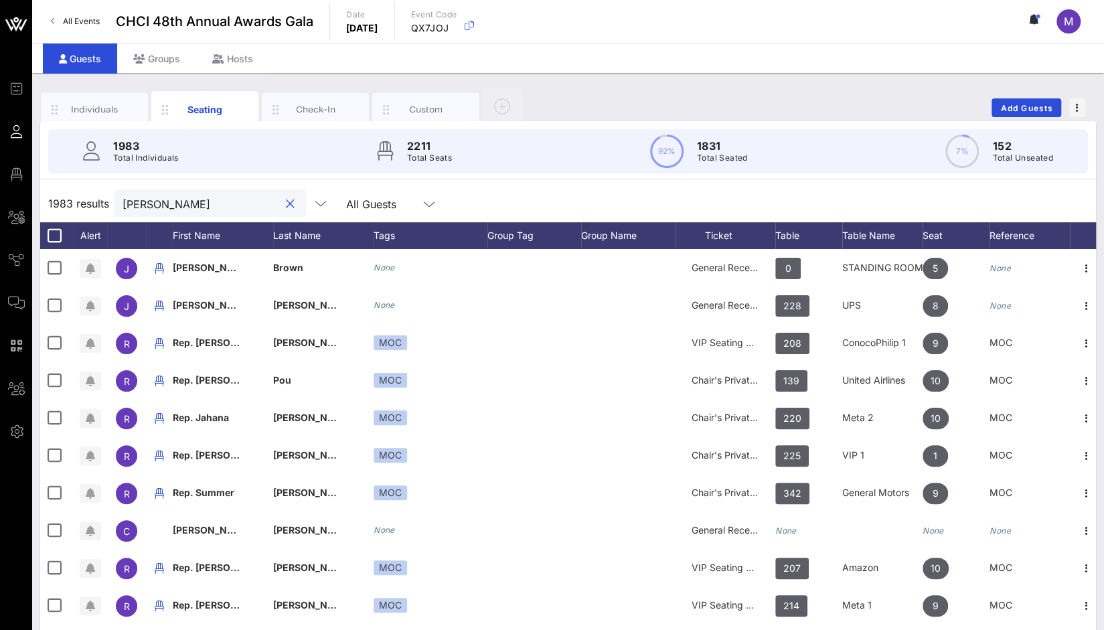
click at [286, 202] on button "clear icon" at bounding box center [290, 204] width 9 height 13
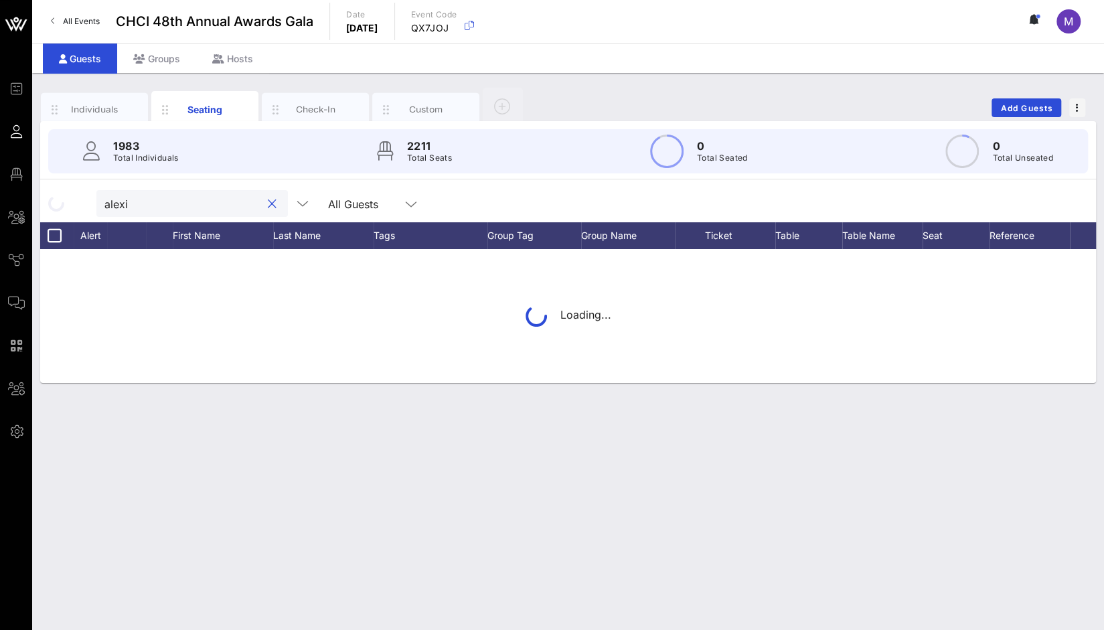
type input "[PERSON_NAME]"
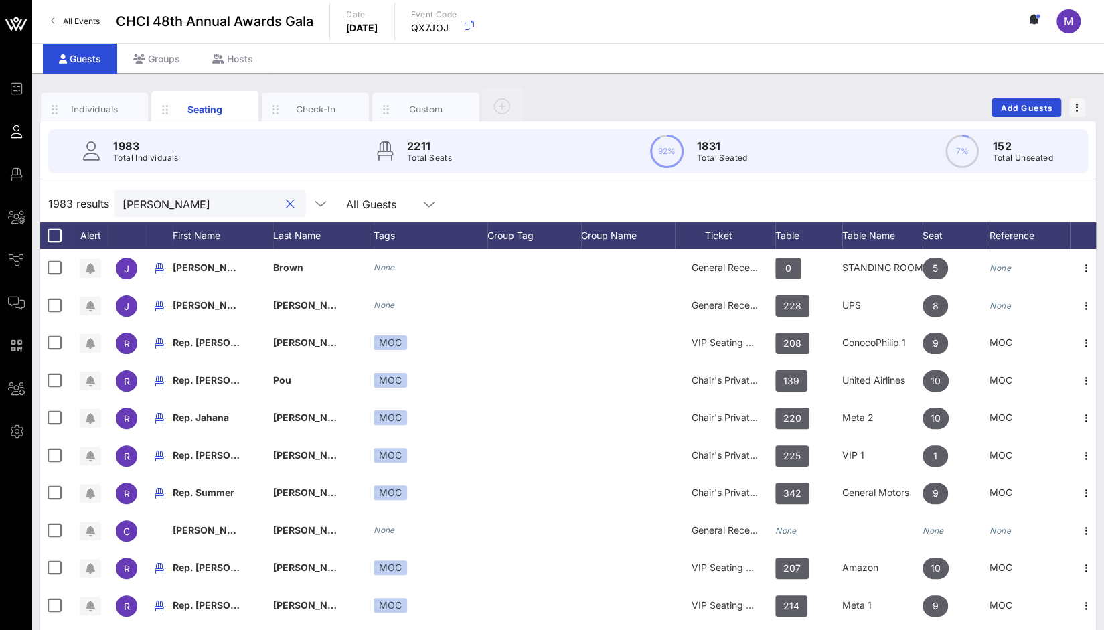
drag, startPoint x: 194, startPoint y: 200, endPoint x: 275, endPoint y: 207, distance: 82.0
click at [90, 198] on div "1983 results [PERSON_NAME] All Guests" at bounding box center [568, 204] width 1056 height 38
click at [286, 207] on button "clear icon" at bounding box center [290, 204] width 9 height 13
type input "[PERSON_NAME]"
